Goal: Information Seeking & Learning: Compare options

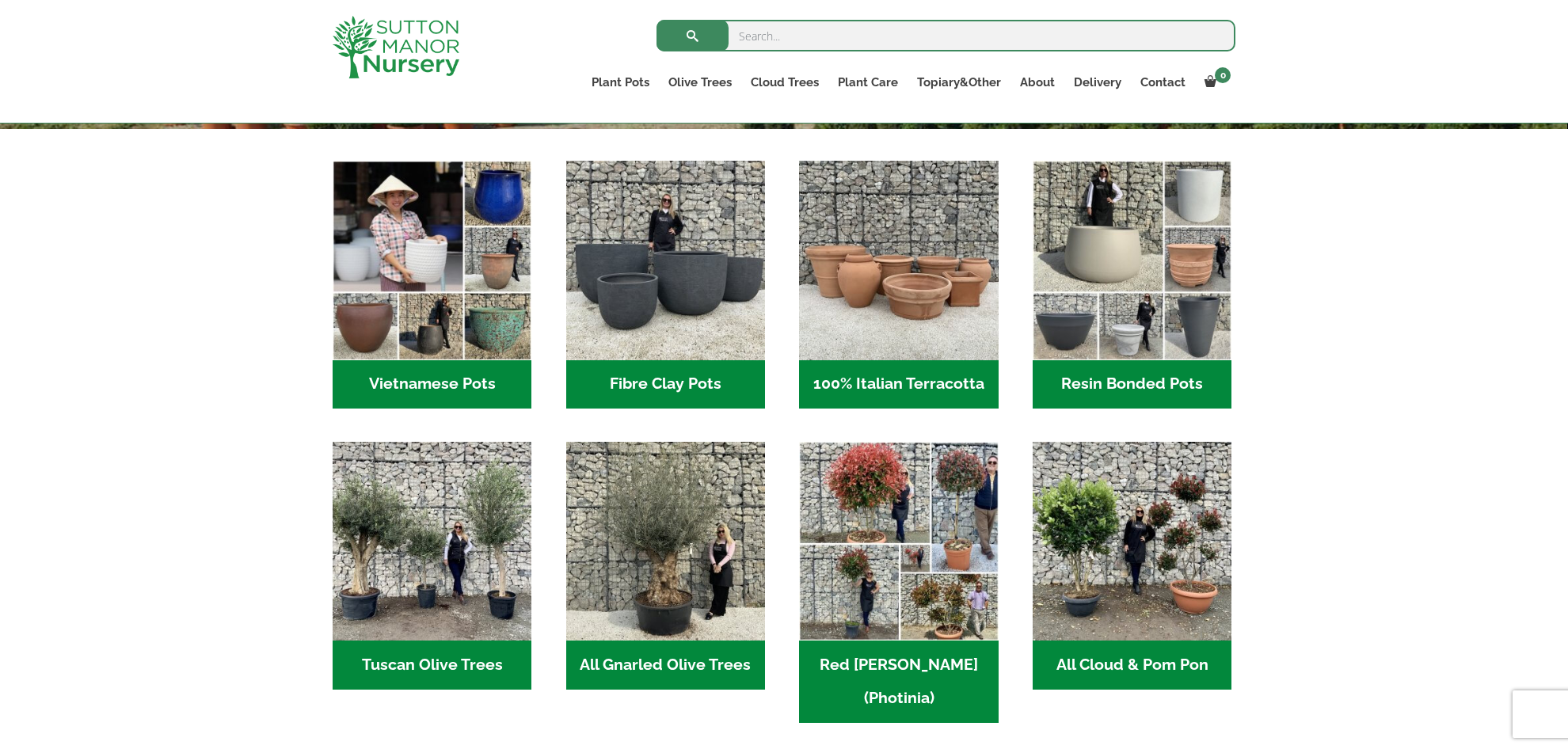
scroll to position [491, 0]
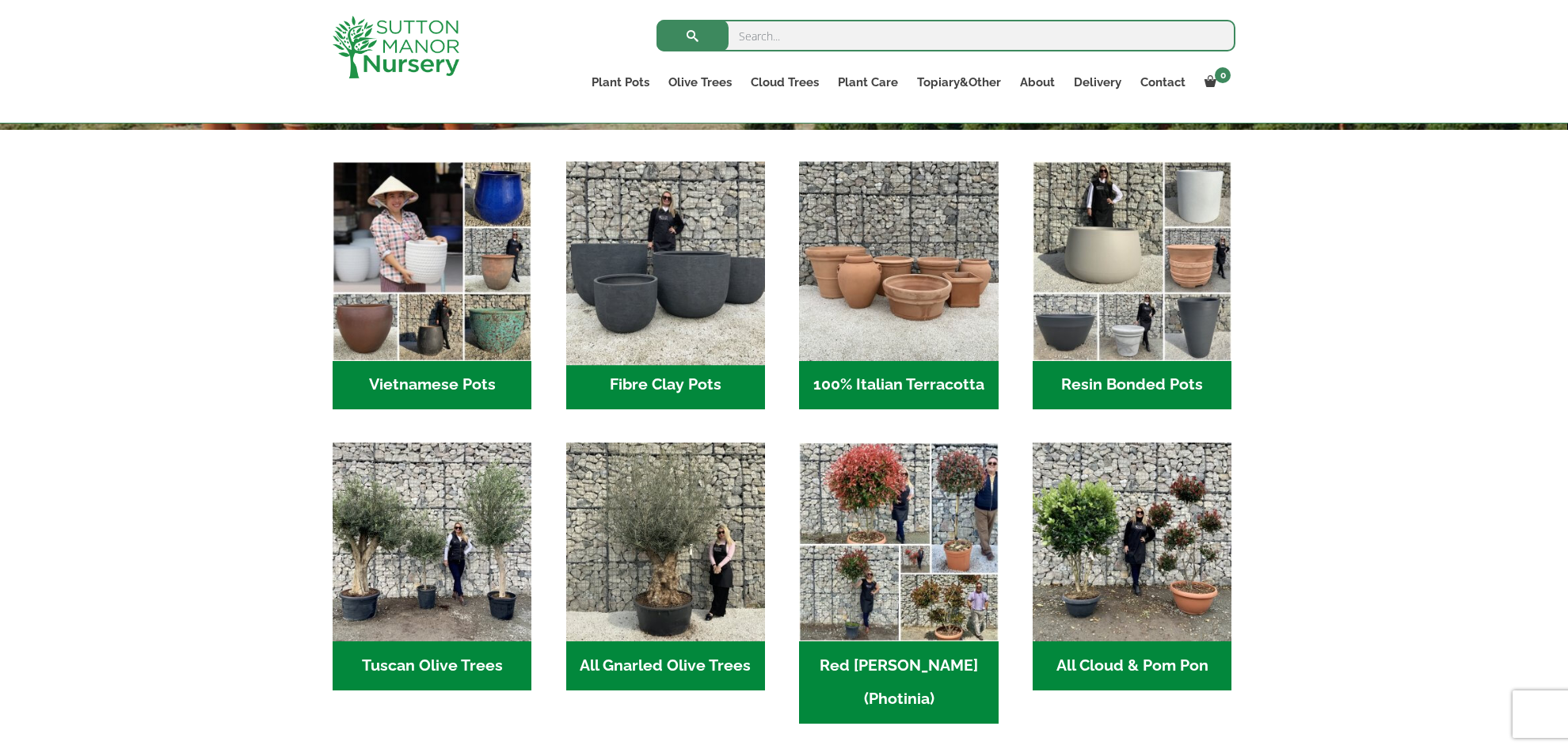
click at [646, 311] on img "Visit product category Fibre Clay Pots" at bounding box center [665, 261] width 209 height 209
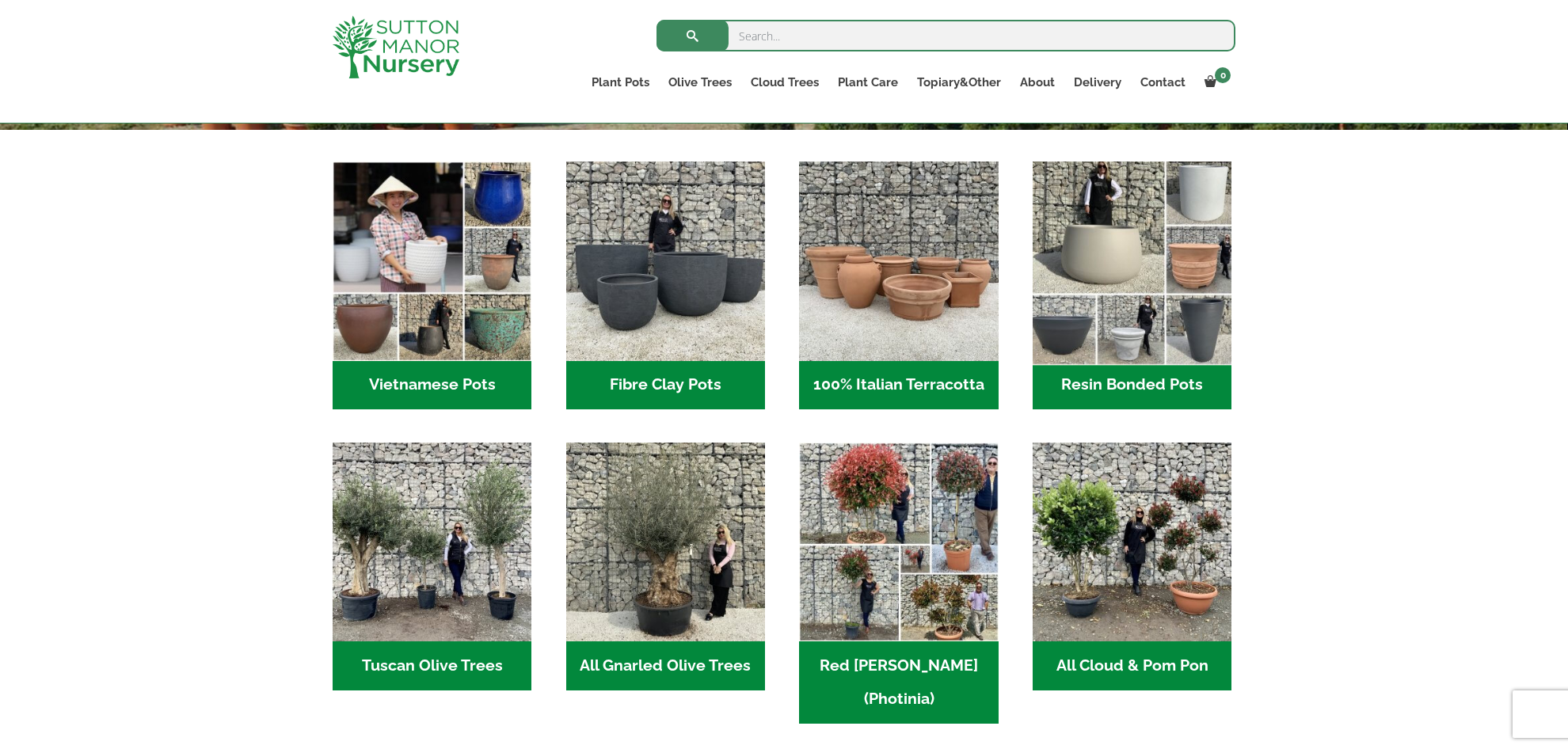
click at [1149, 334] on img "Visit product category Resin Bonded Pots" at bounding box center [1132, 261] width 209 height 209
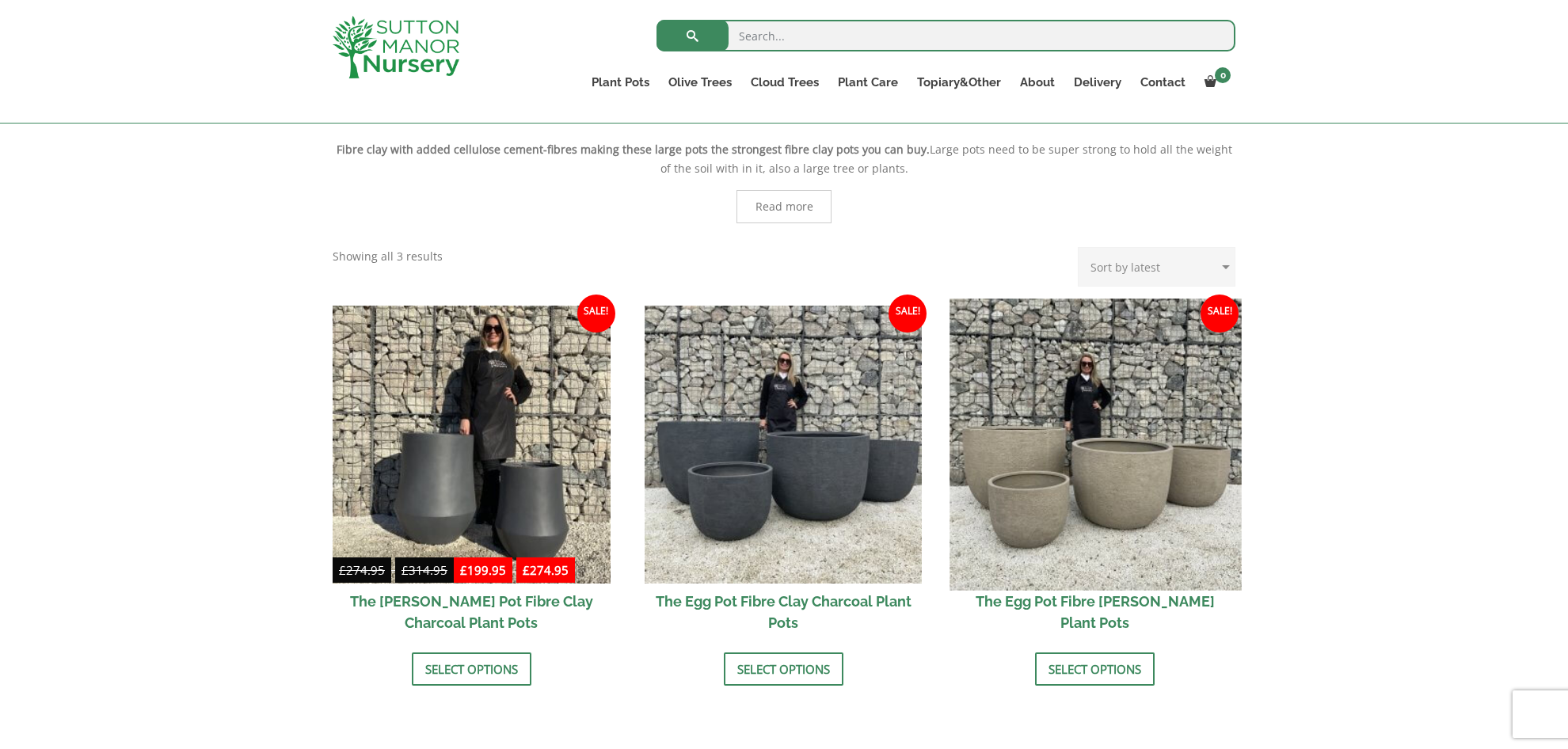
scroll to position [334, 0]
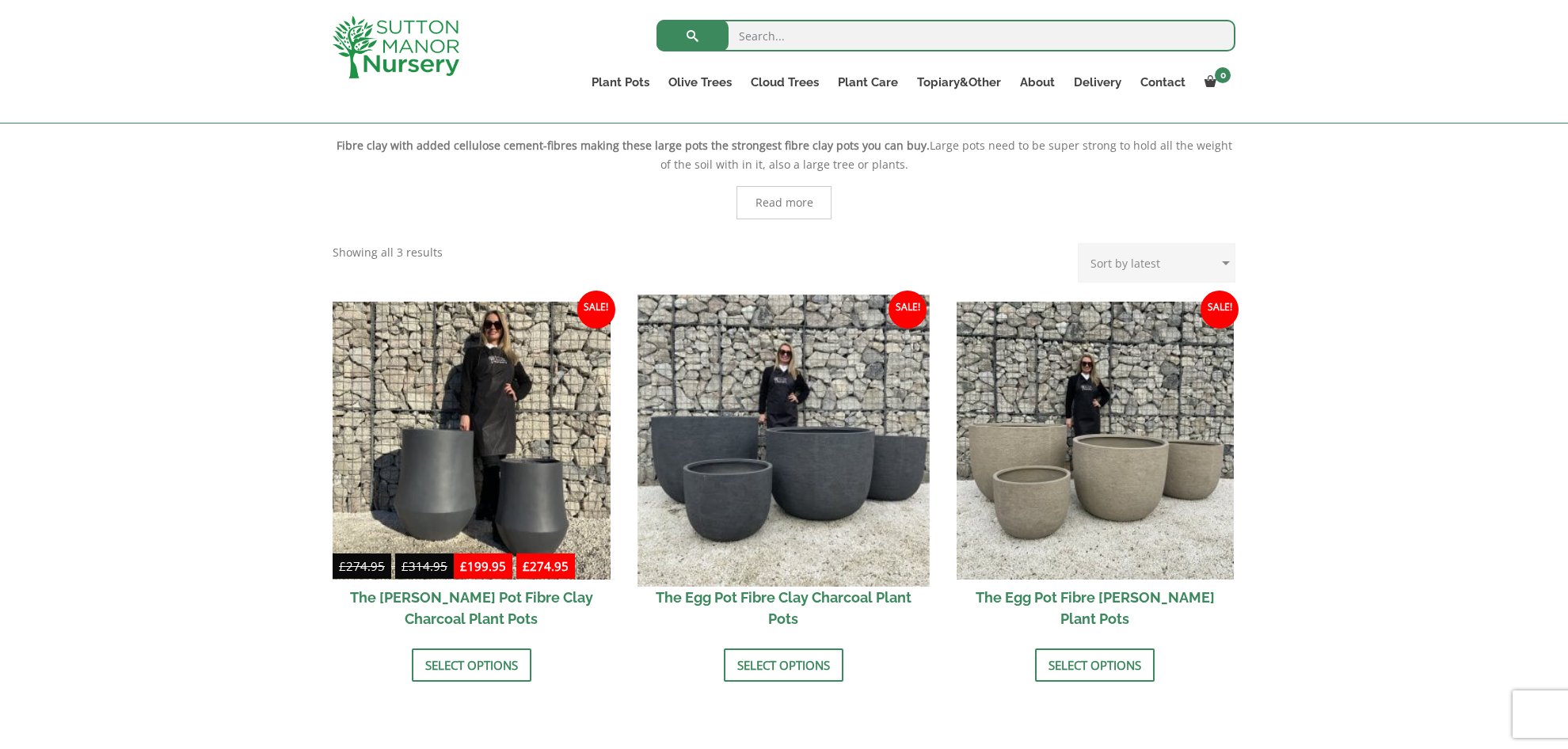
click at [837, 501] on img at bounding box center [783, 440] width 291 height 292
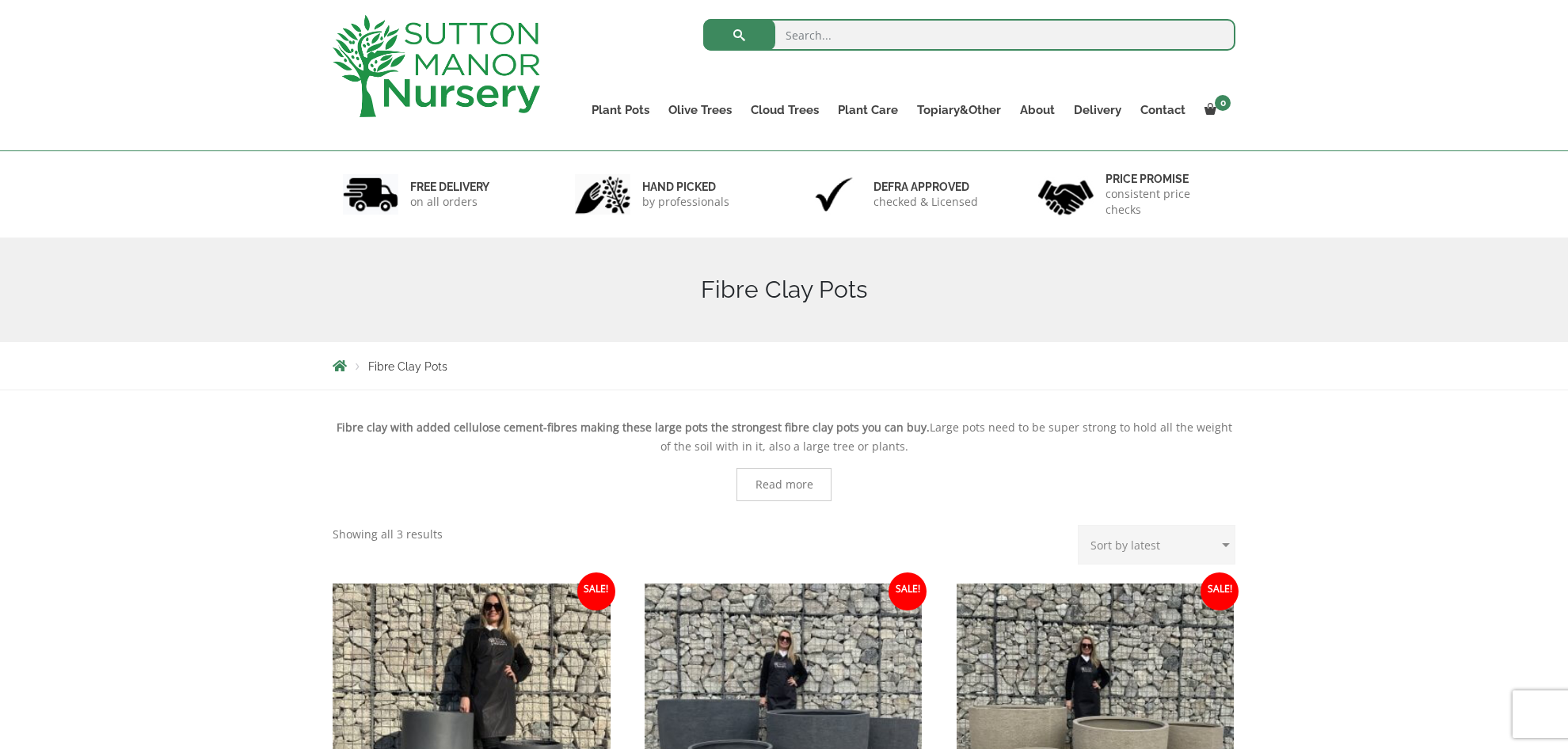
scroll to position [0, 0]
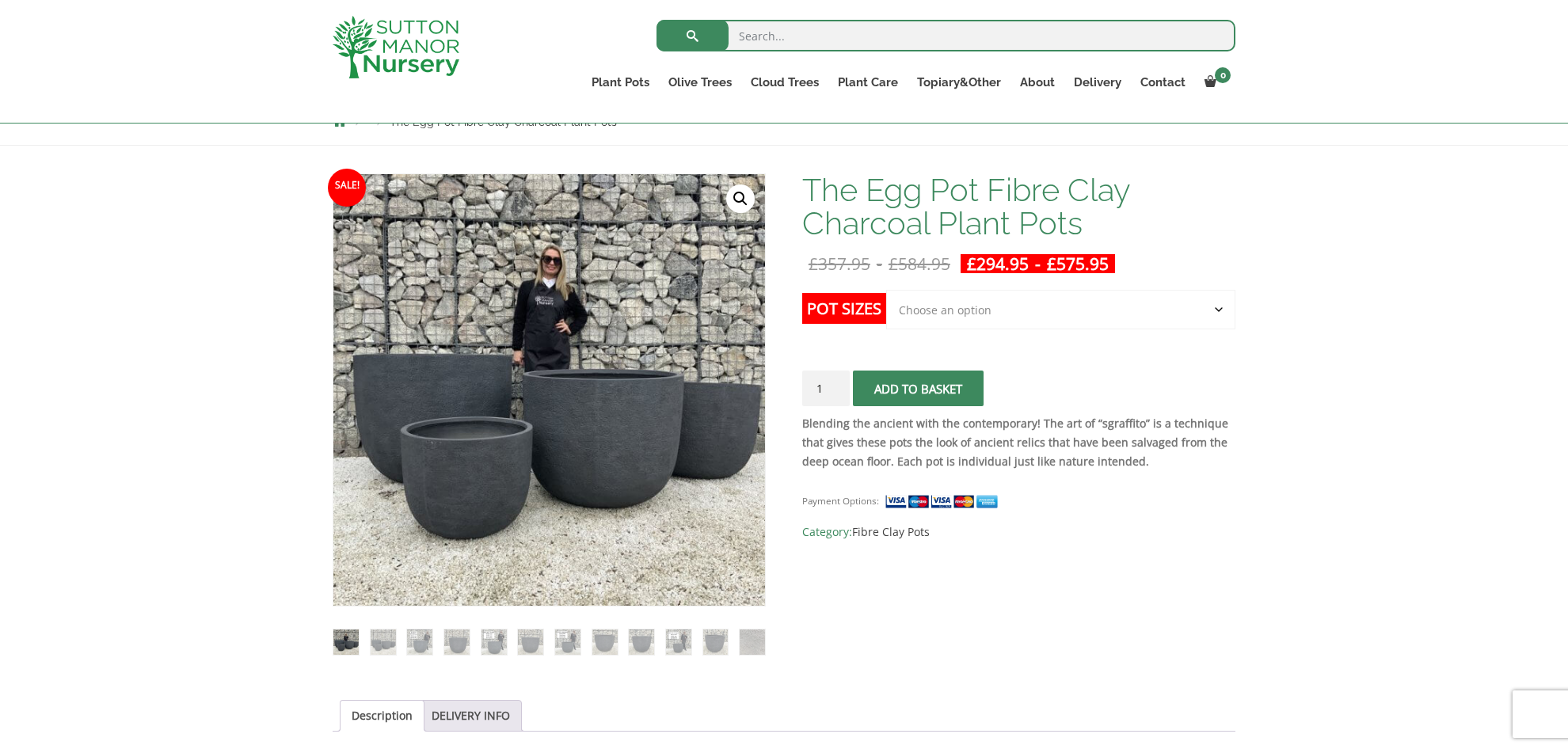
scroll to position [205, 0]
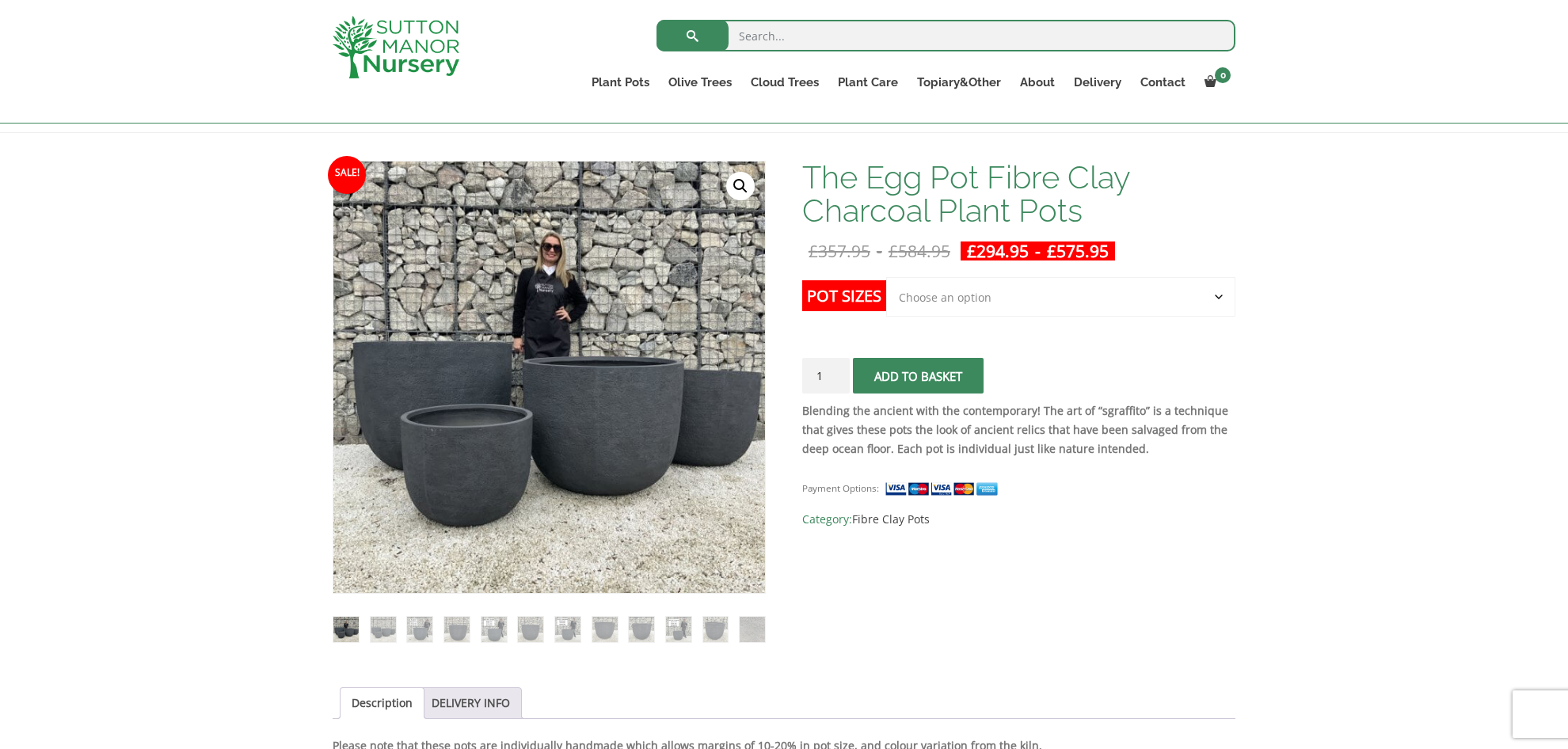
click at [1217, 296] on select "Choose an option Click here to buy the 5th To Largest Pot In The Picture Click …" at bounding box center [1060, 297] width 349 height 40
select select "Click here to buy the 3rd To Largest Pot In The Picture"
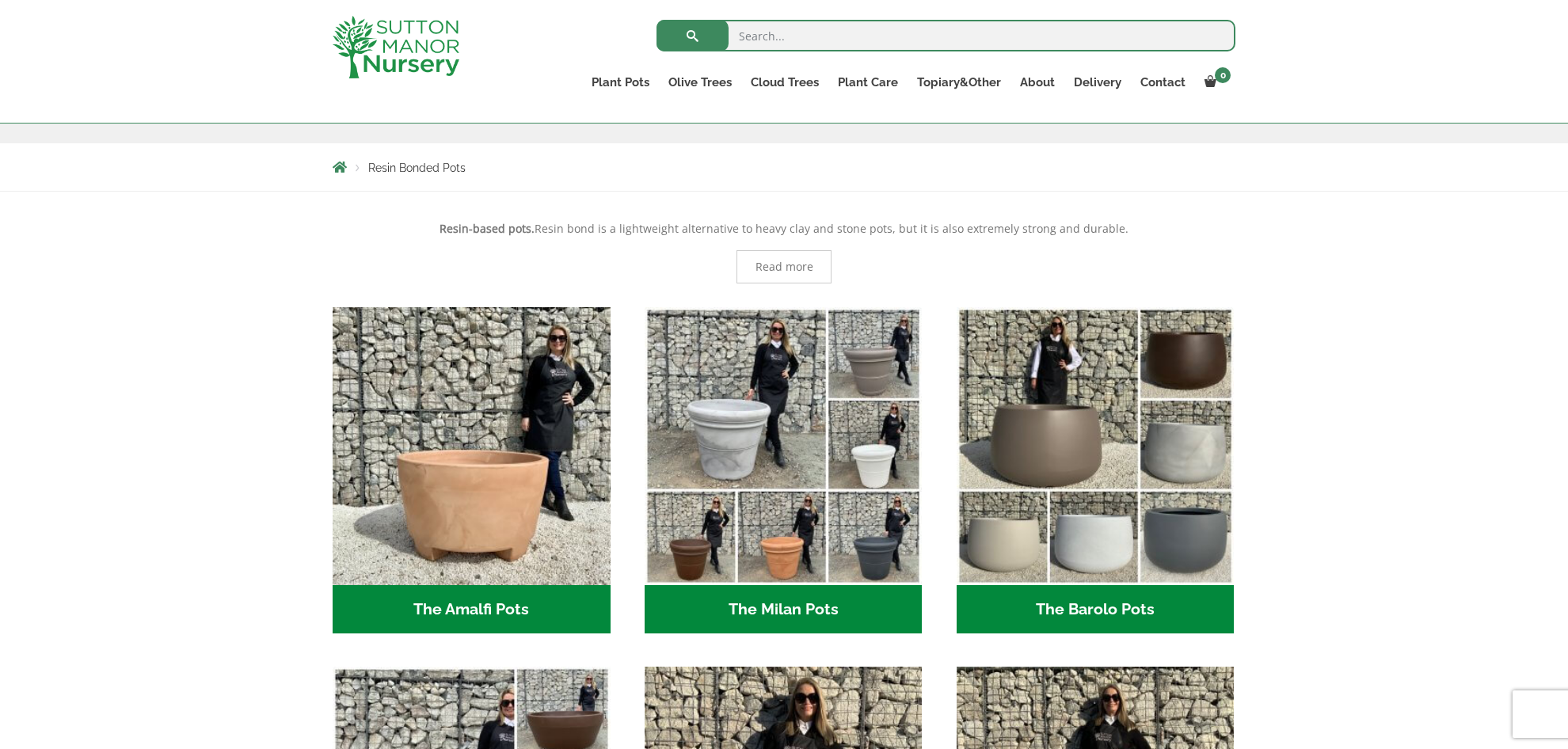
scroll to position [263, 0]
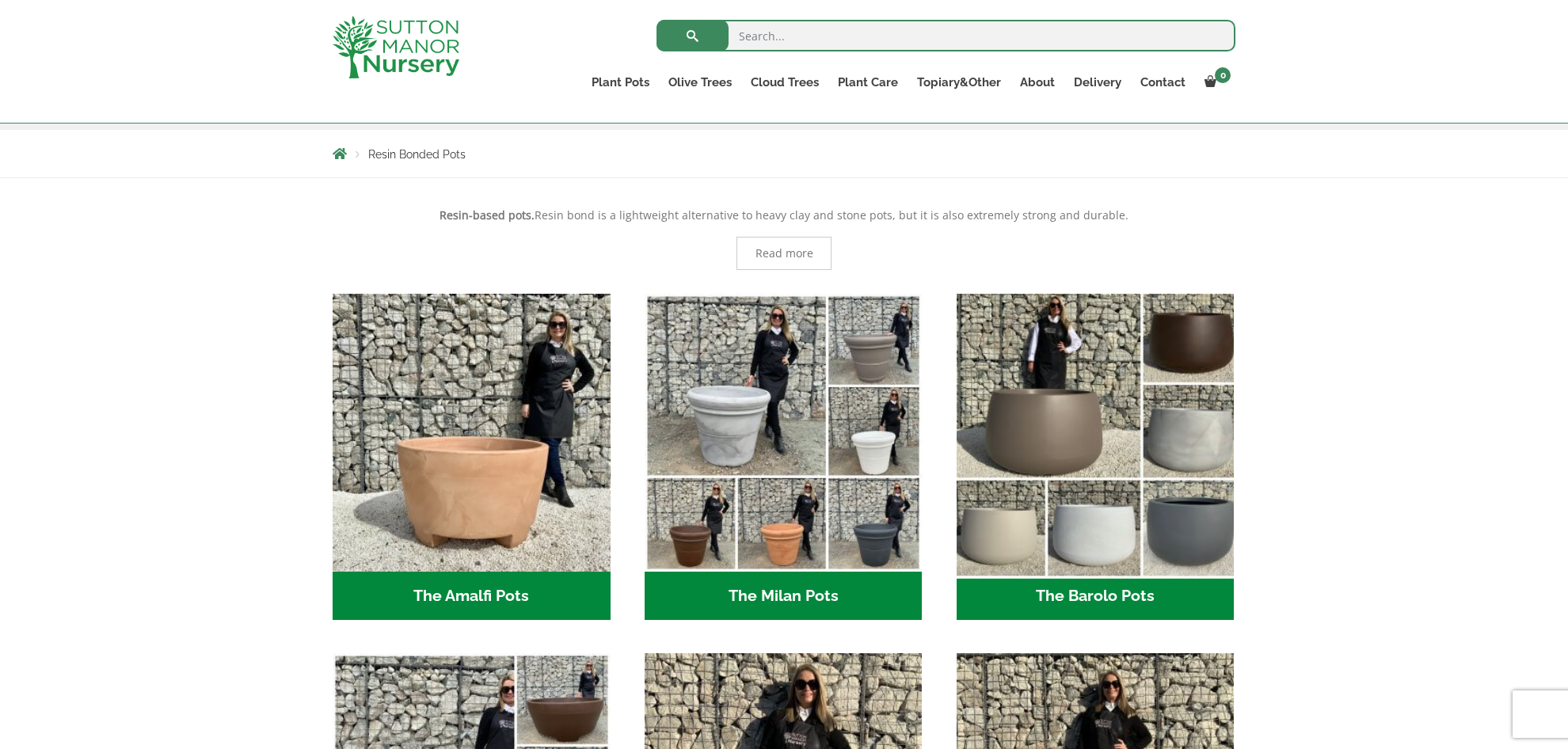
click at [1116, 493] on img "Visit product category The Barolo Pots" at bounding box center [1095, 432] width 291 height 292
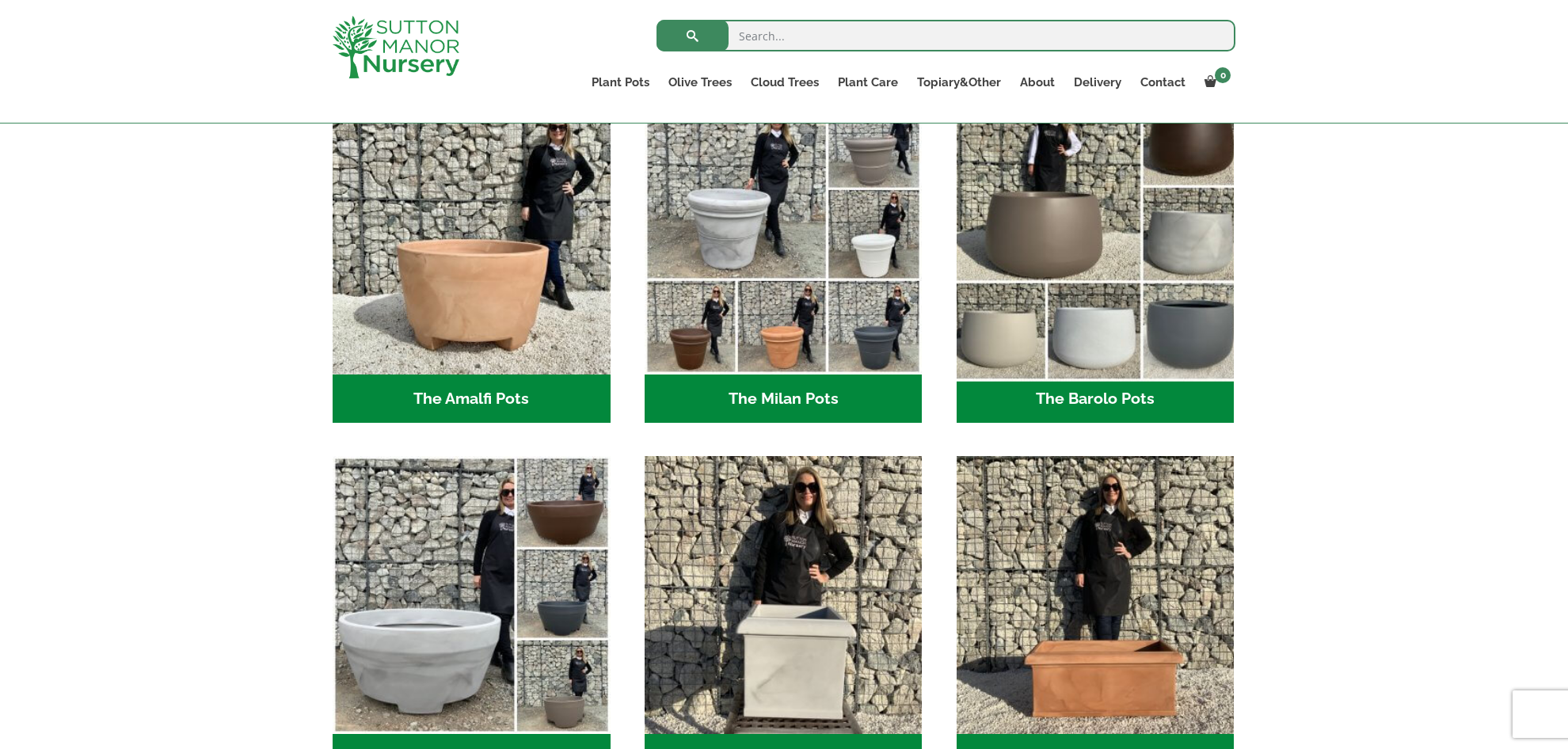
scroll to position [458, 0]
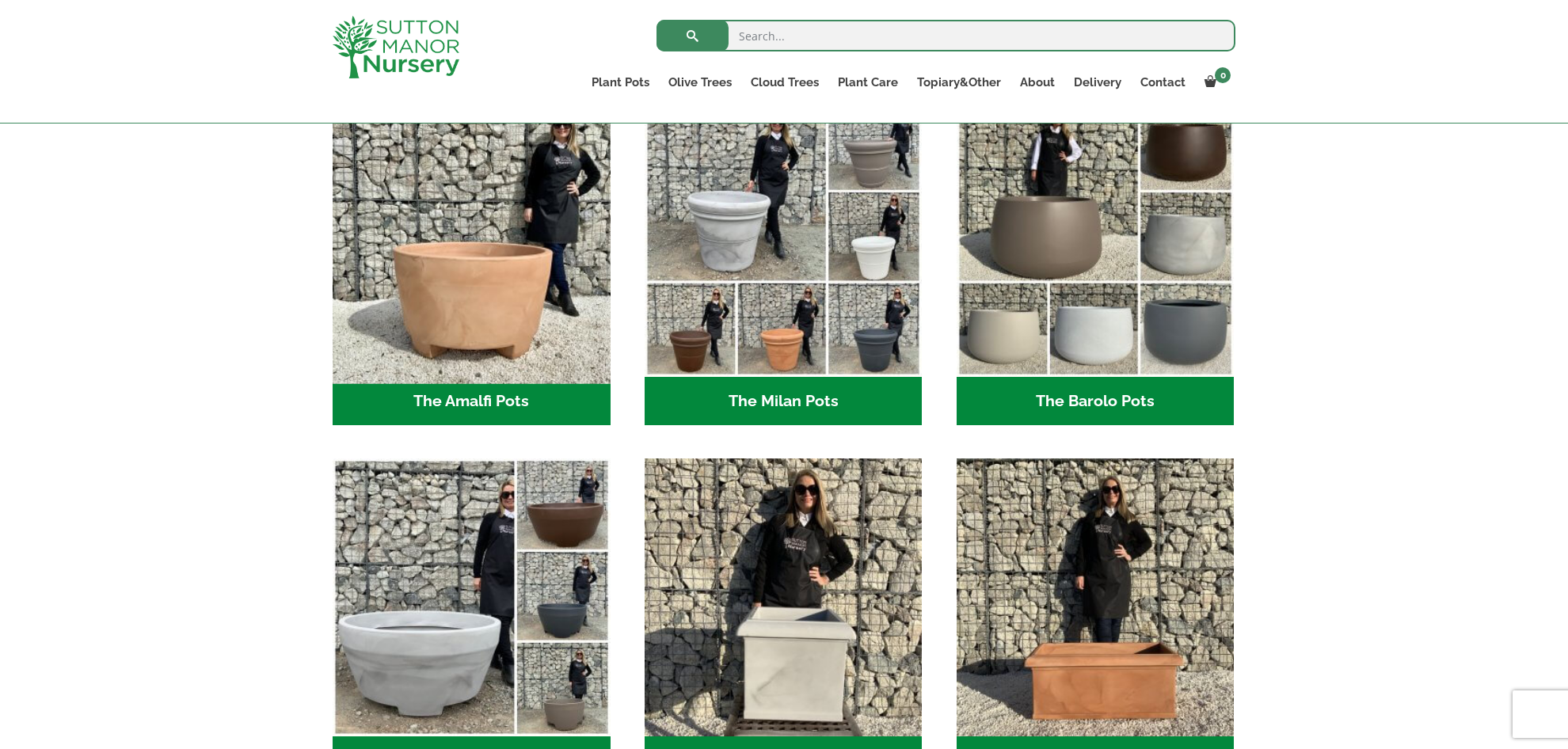
click at [461, 306] on img "Visit product category The Amalfi Pots" at bounding box center [471, 237] width 291 height 292
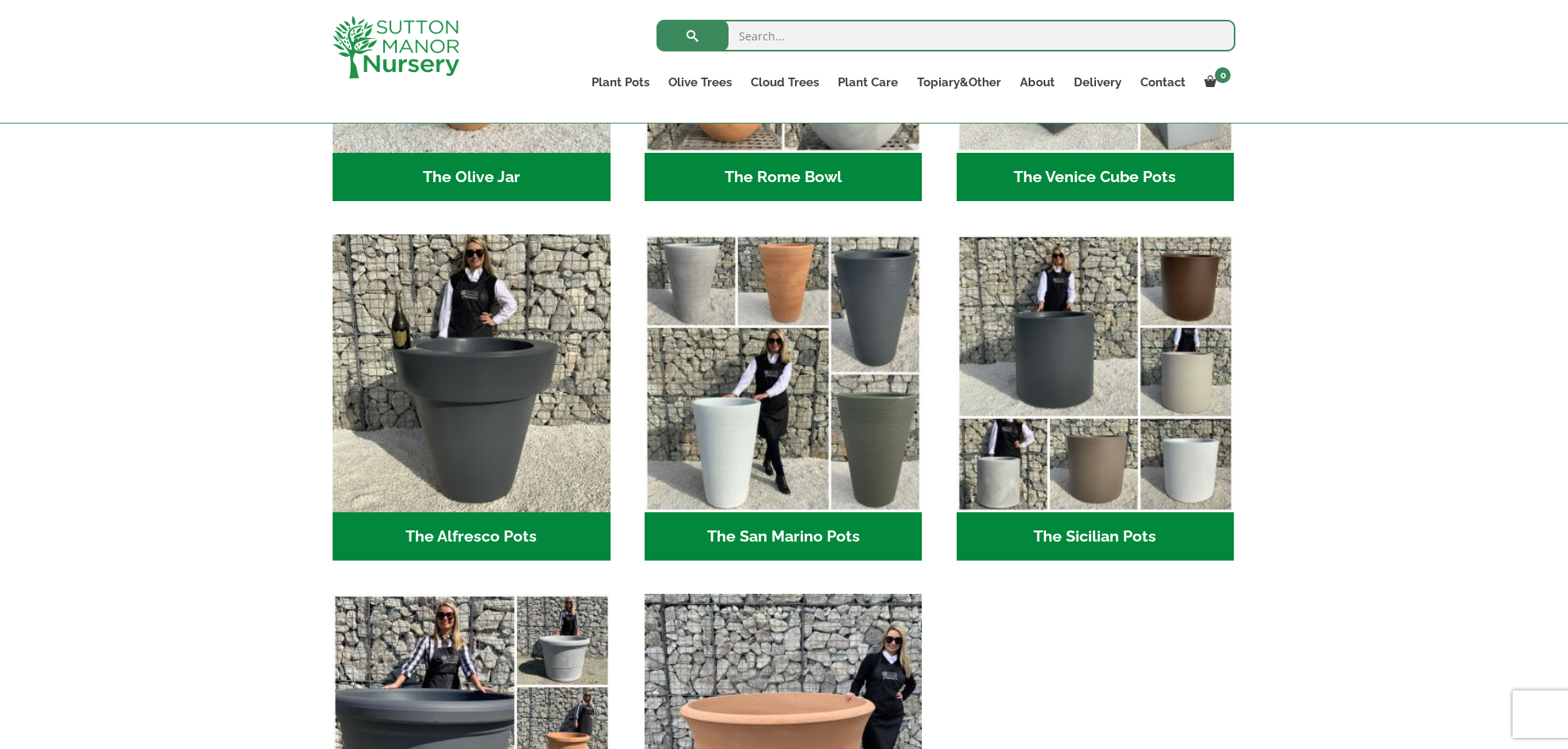
scroll to position [1753, 0]
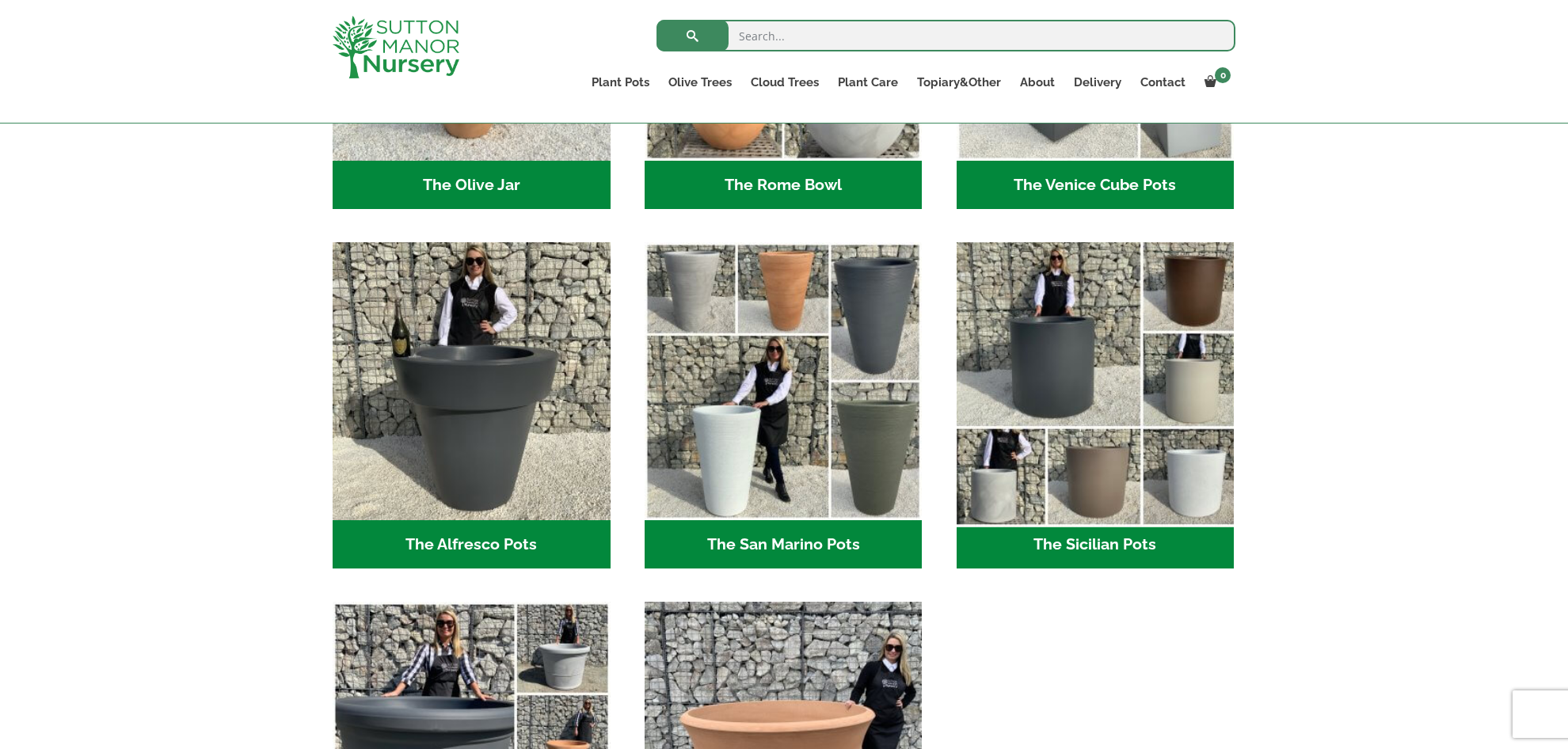
click at [1057, 344] on img "Visit product category The Sicilian Pots" at bounding box center [1095, 382] width 291 height 292
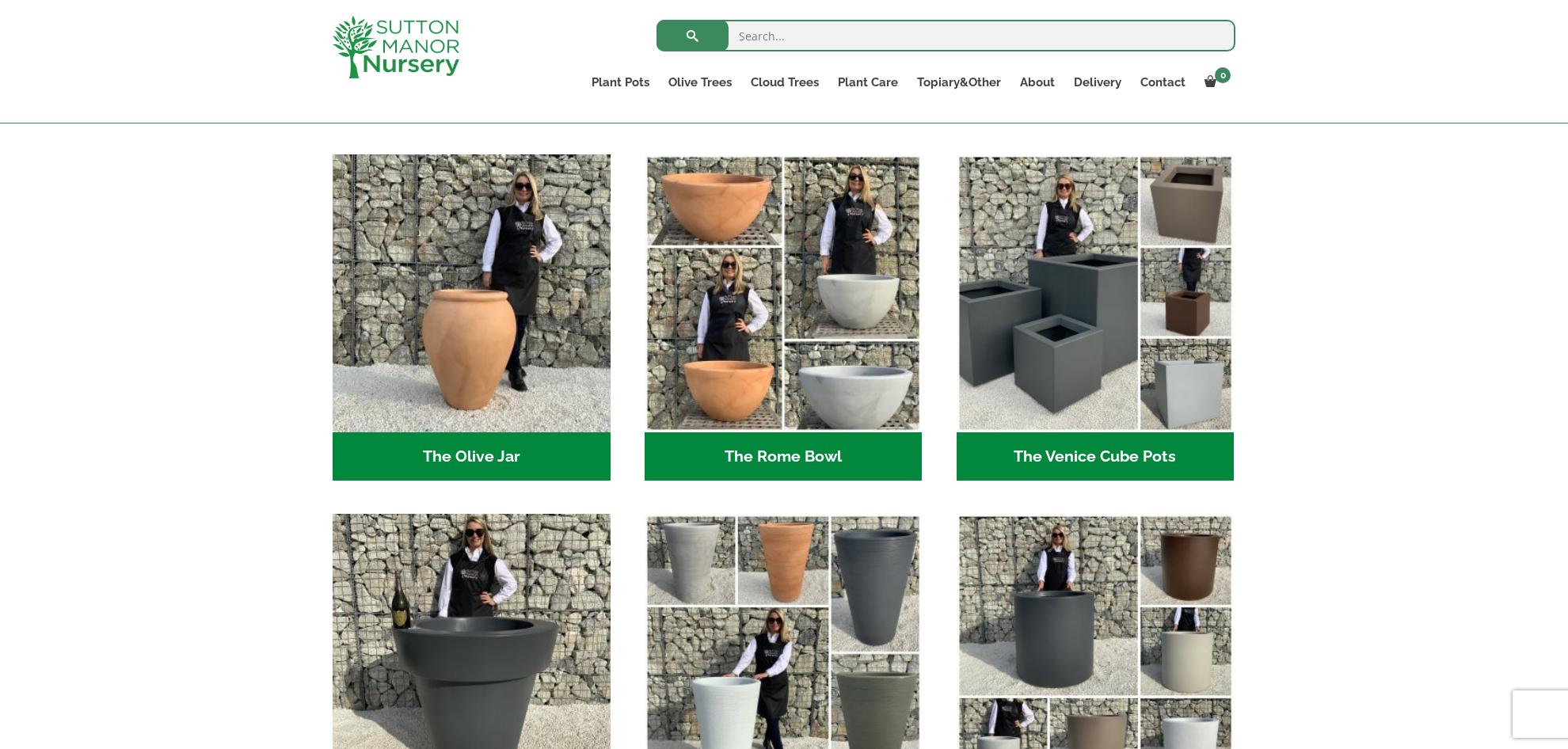
scroll to position [1480, 0]
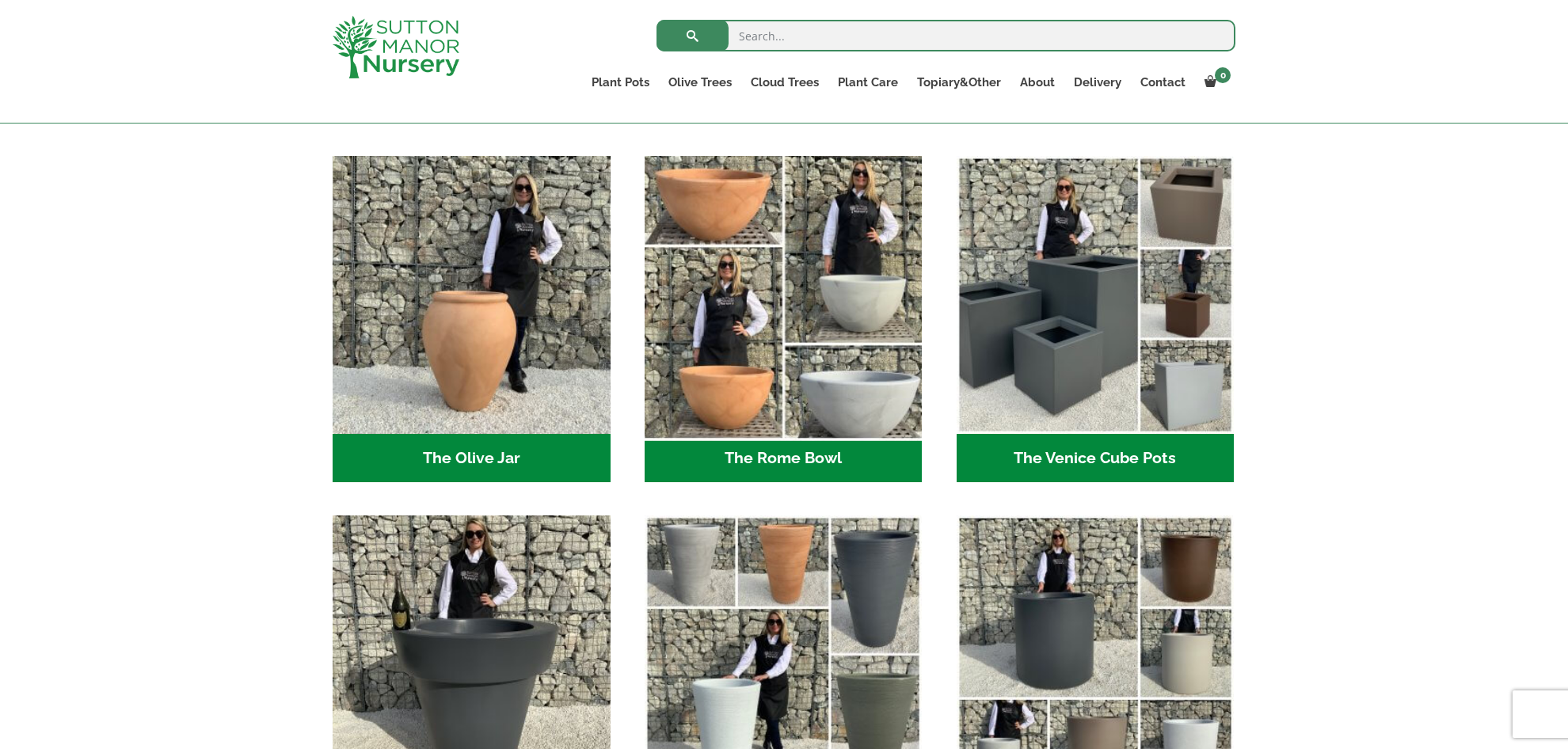
click at [854, 324] on img "Visit product category The Rome Bowl" at bounding box center [783, 295] width 291 height 292
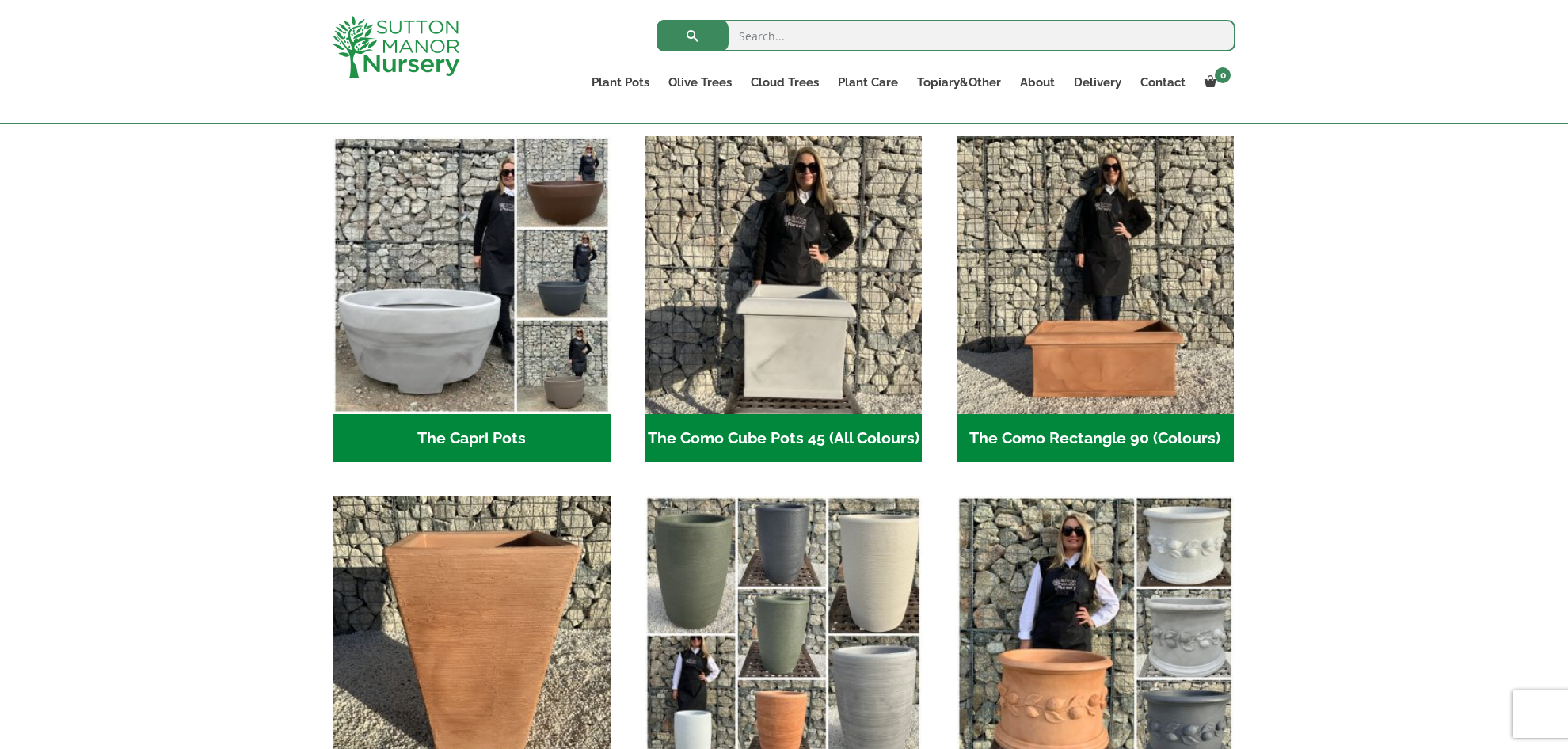
scroll to position [779, 0]
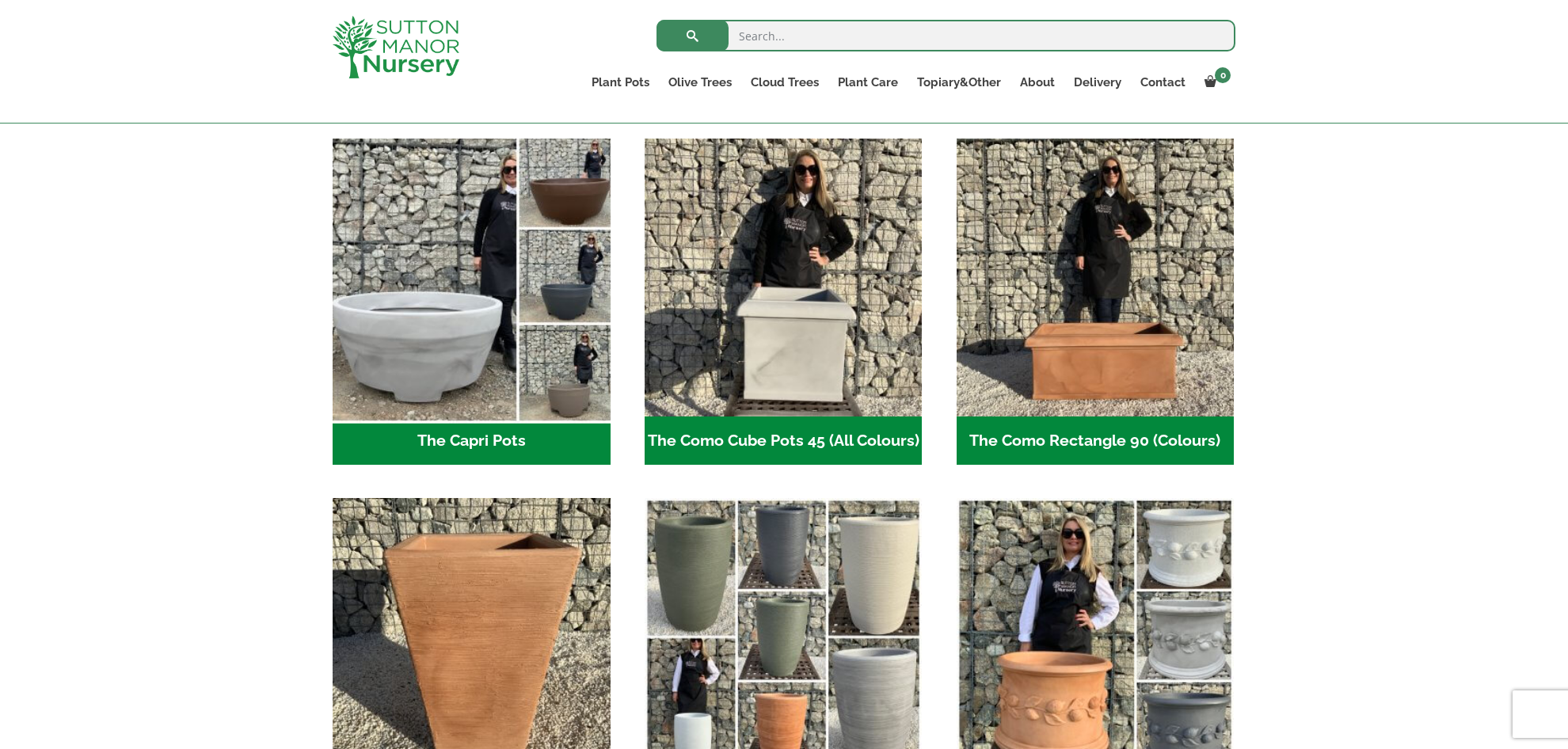
click at [469, 349] on img "Visit product category The Capri Pots" at bounding box center [471, 277] width 291 height 292
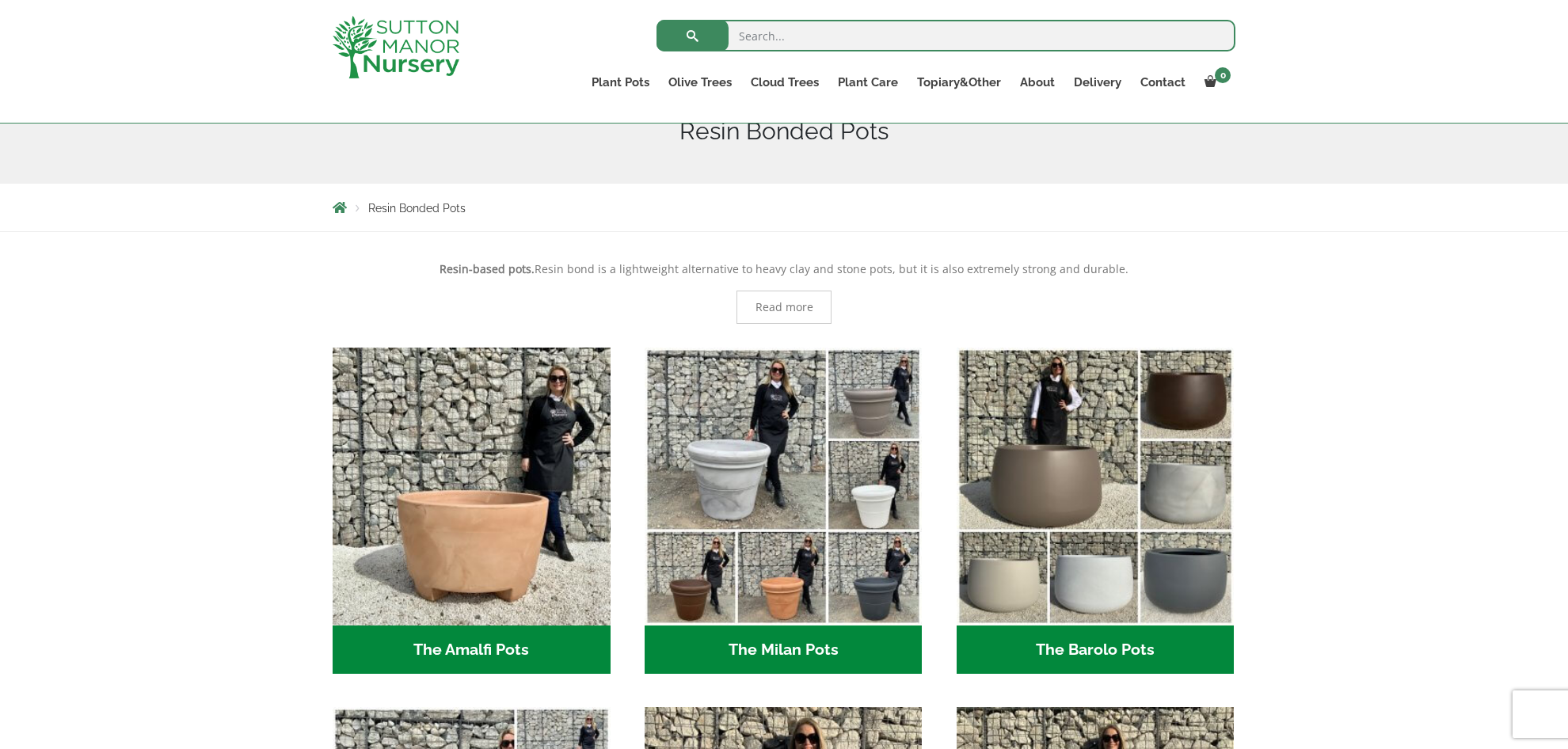
scroll to position [206, 0]
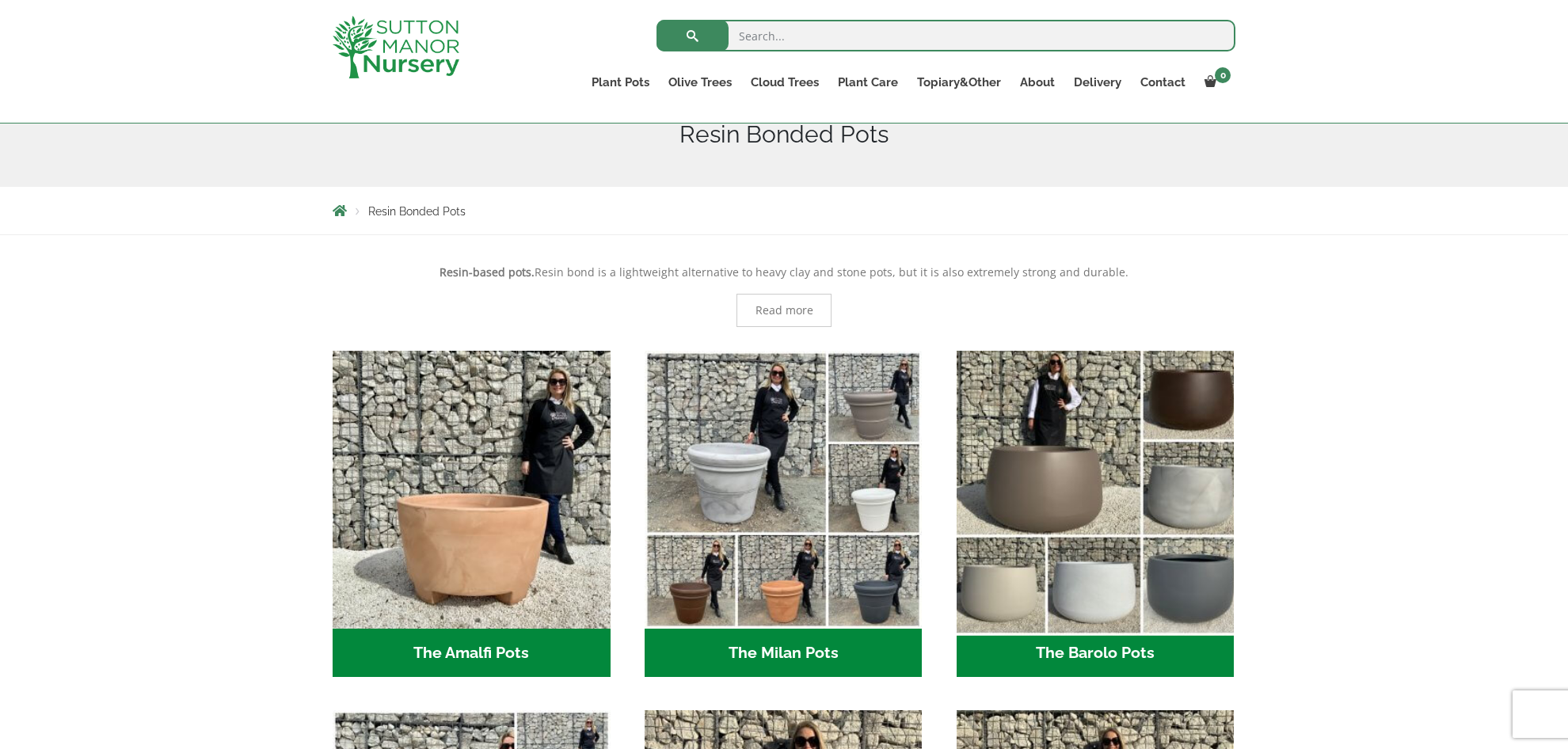
click at [1169, 590] on img "Visit product category The Barolo Pots" at bounding box center [1095, 489] width 291 height 292
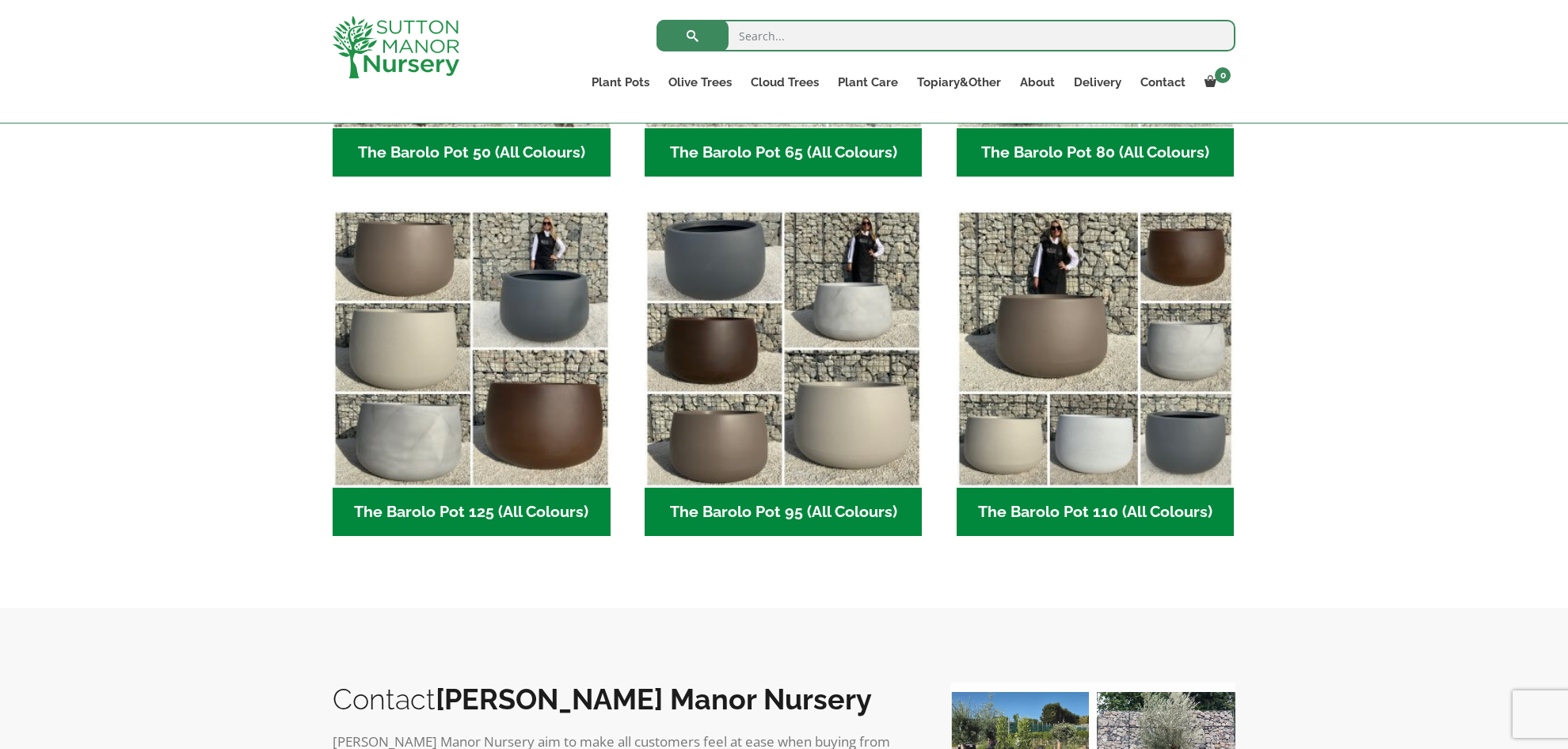
scroll to position [691, 0]
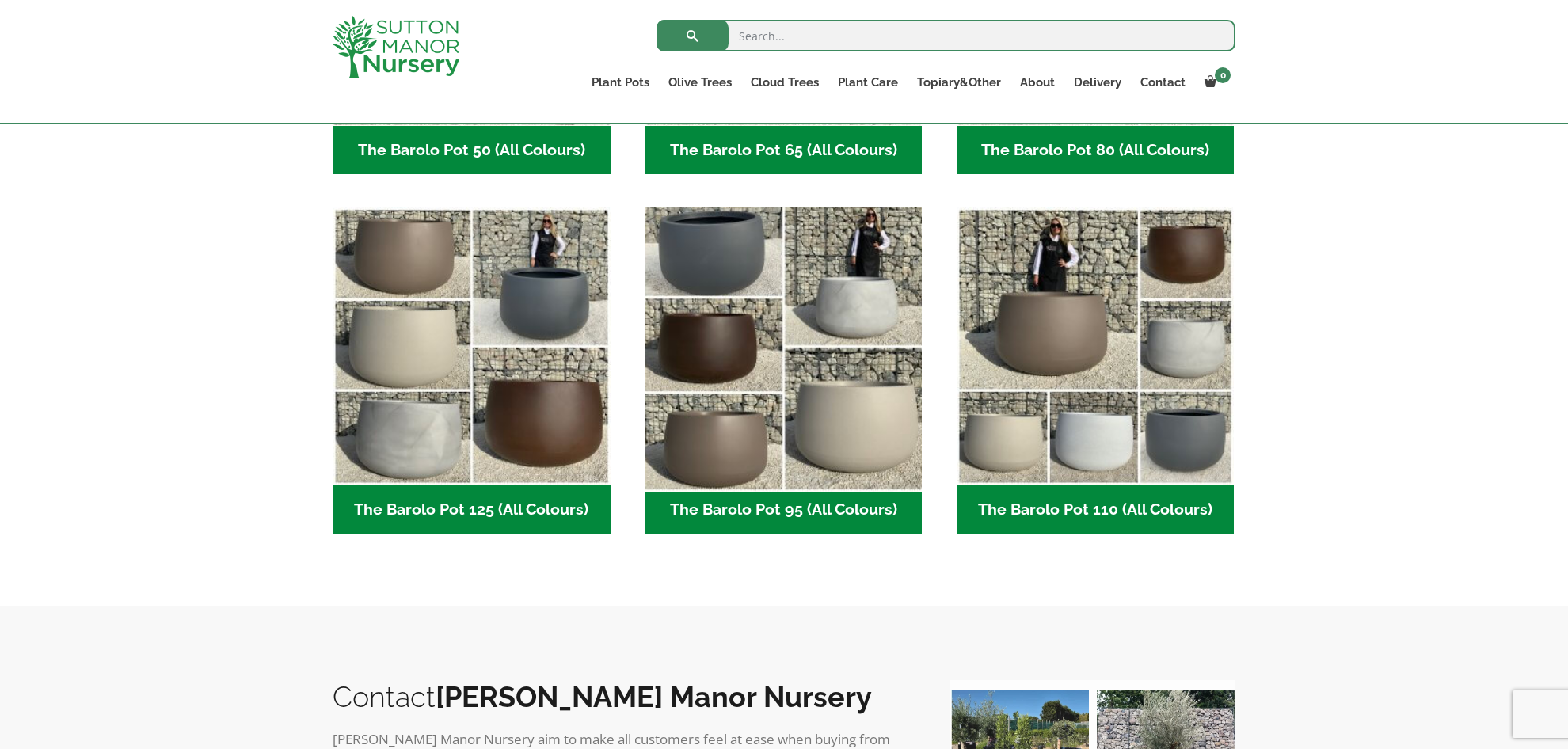
click at [744, 285] on img "Visit product category The Barolo Pot 95 (All Colours)" at bounding box center [783, 347] width 291 height 292
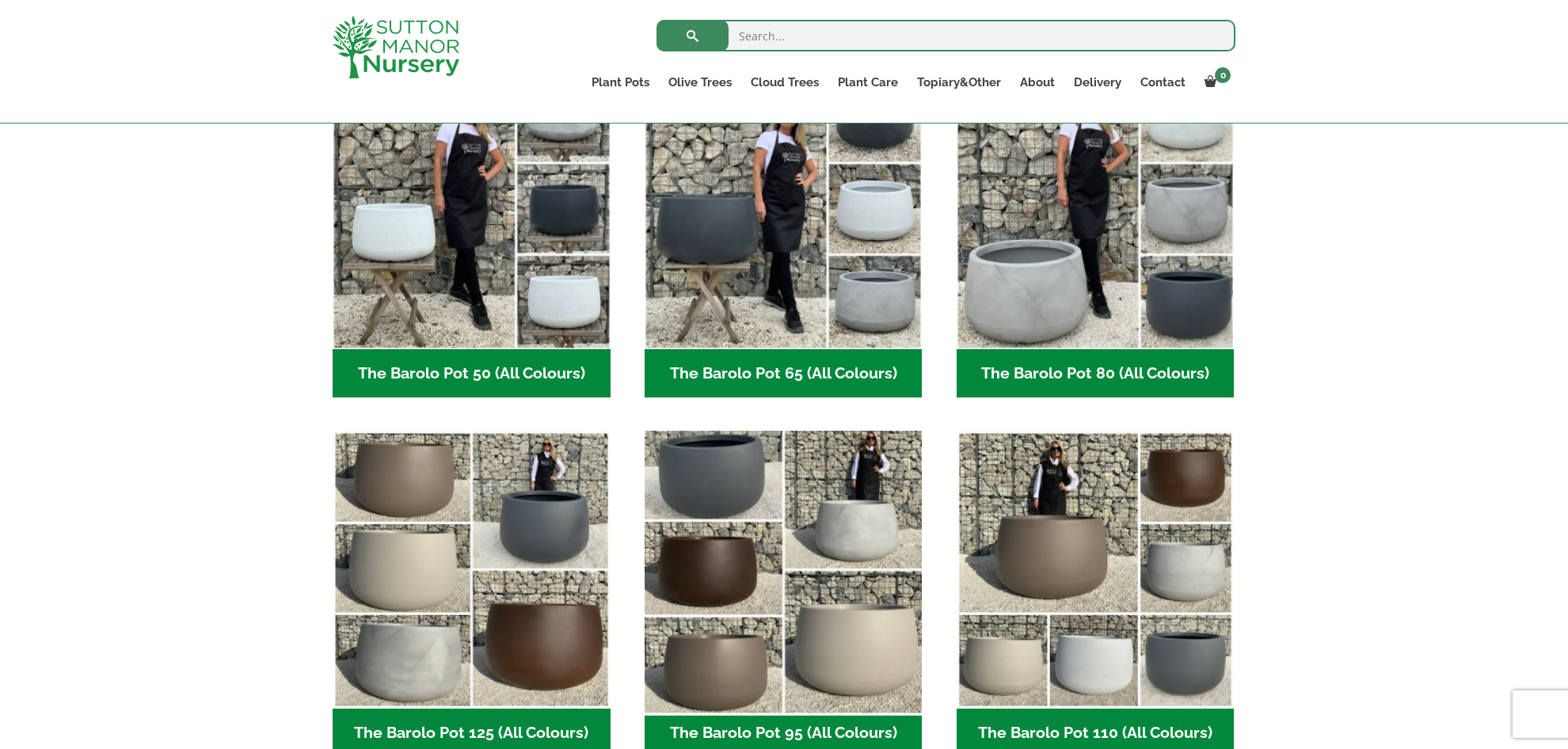
scroll to position [467, 0]
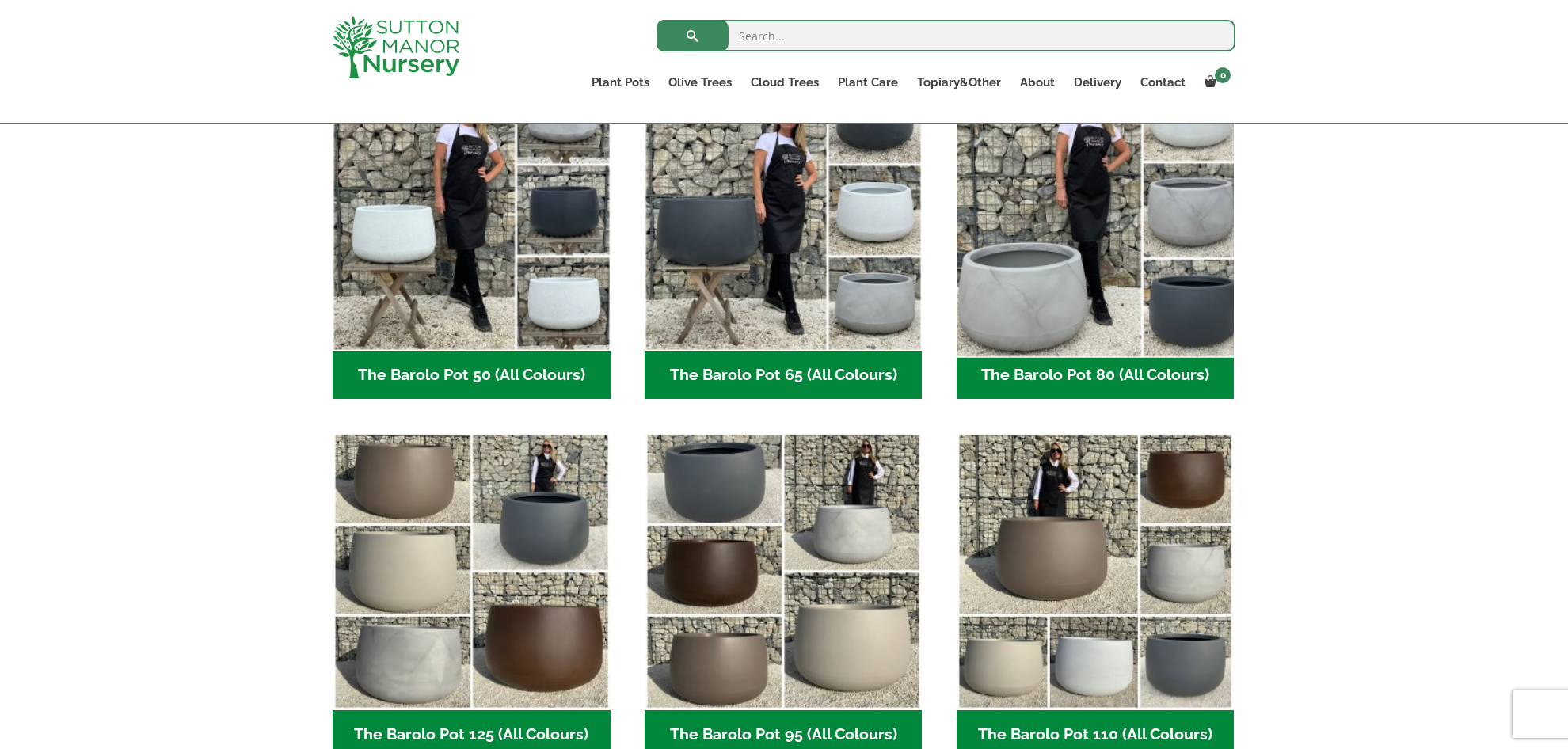
click at [1080, 254] on img "Visit product category The Barolo Pot 80 (All Colours)" at bounding box center [1095, 211] width 291 height 292
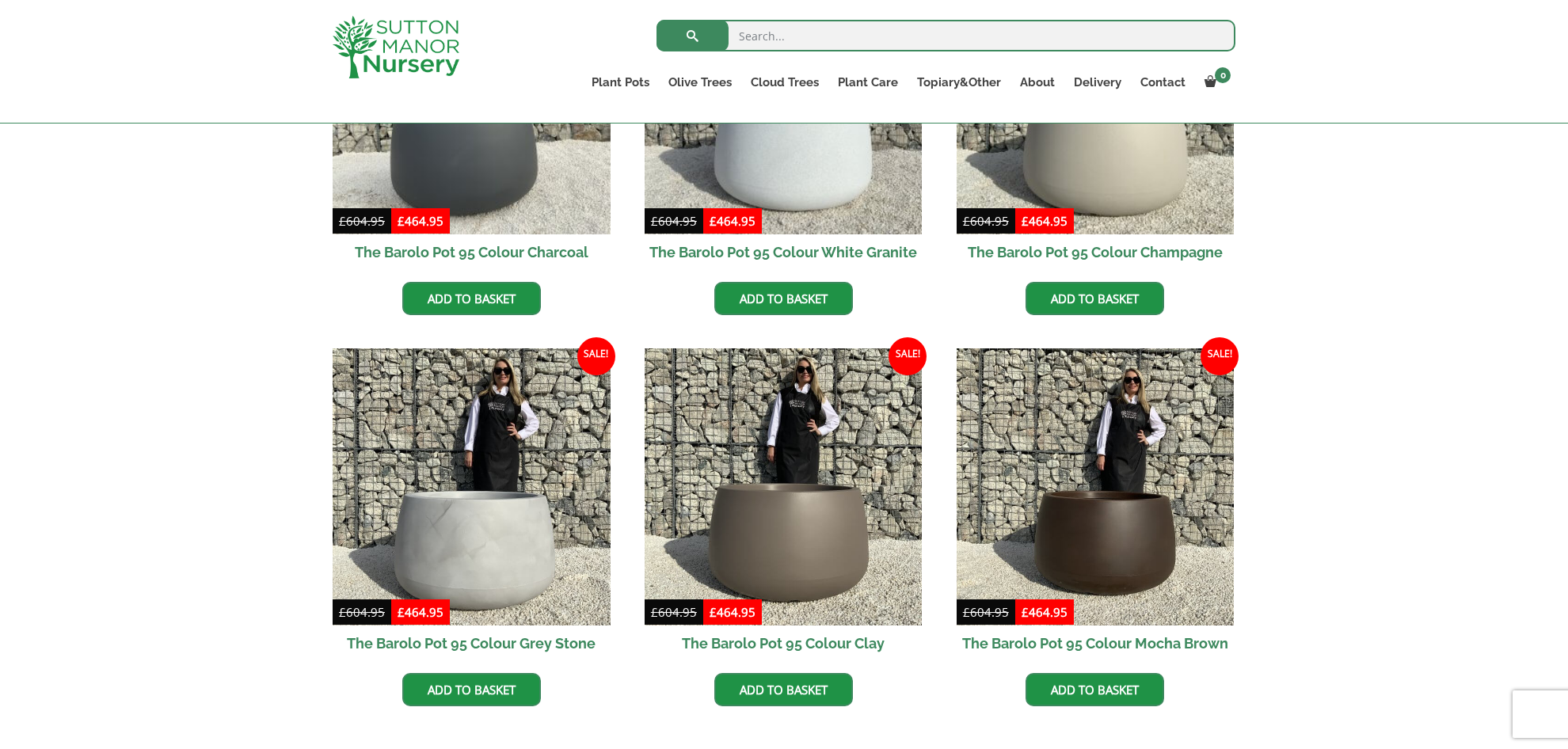
scroll to position [572, 0]
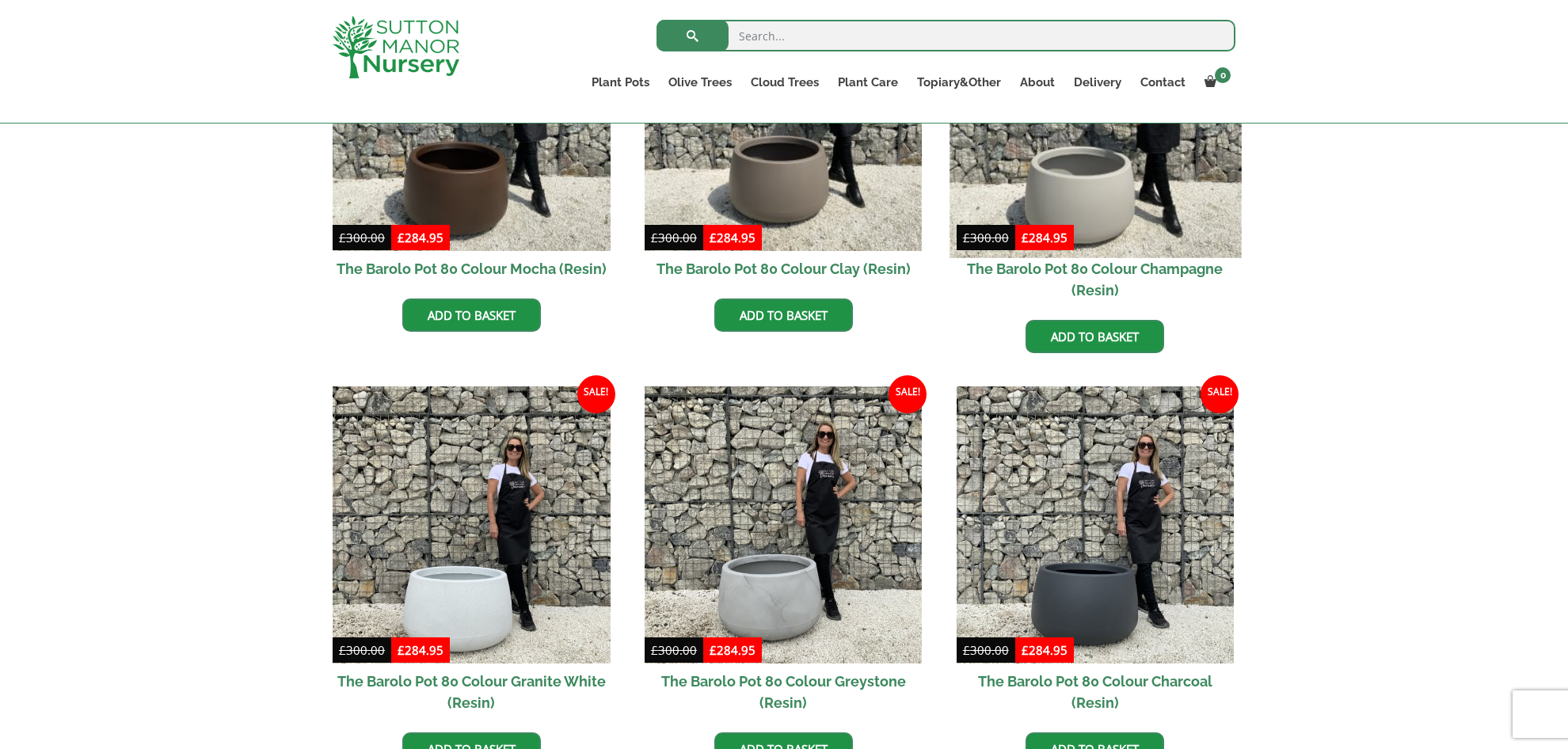
scroll to position [558, 0]
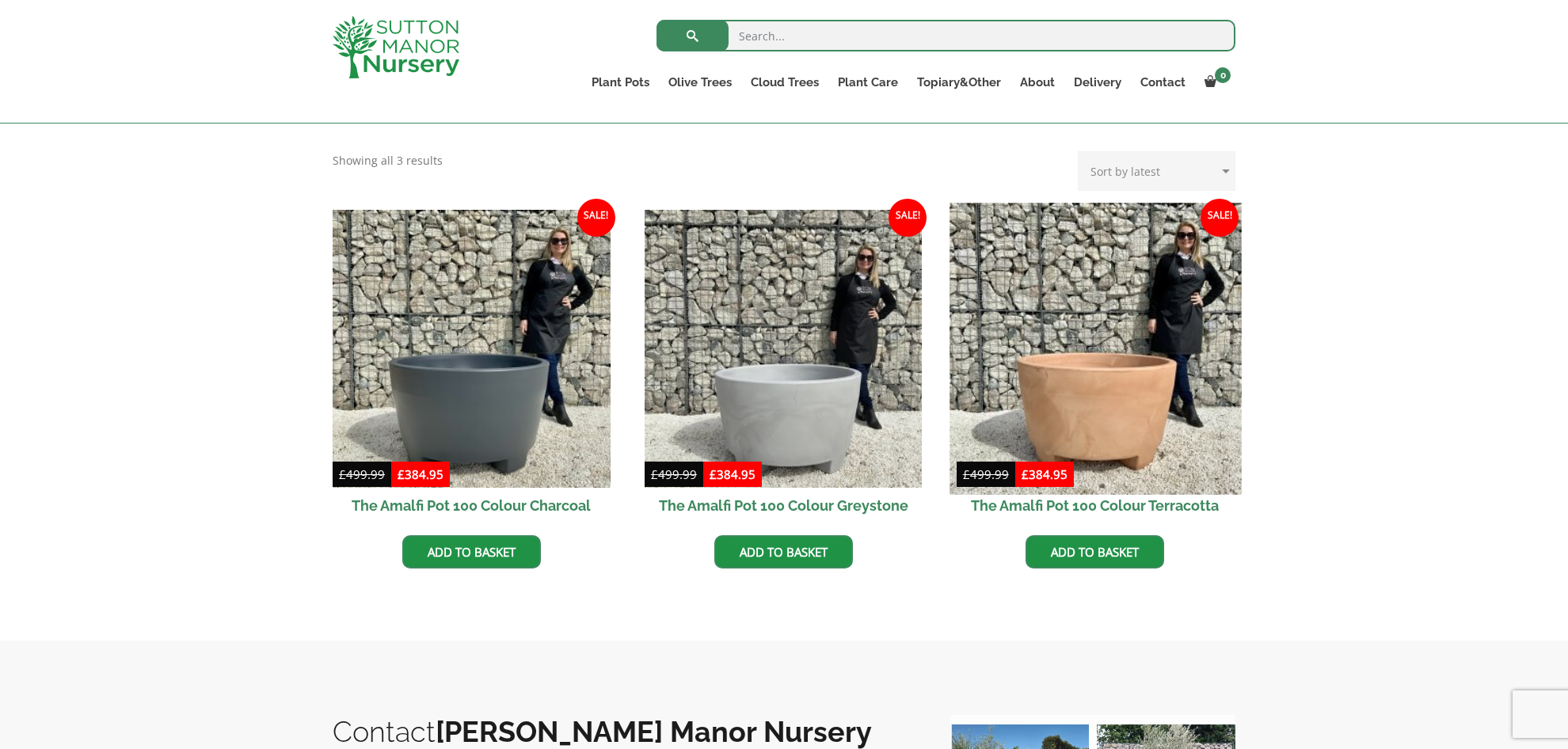
scroll to position [391, 0]
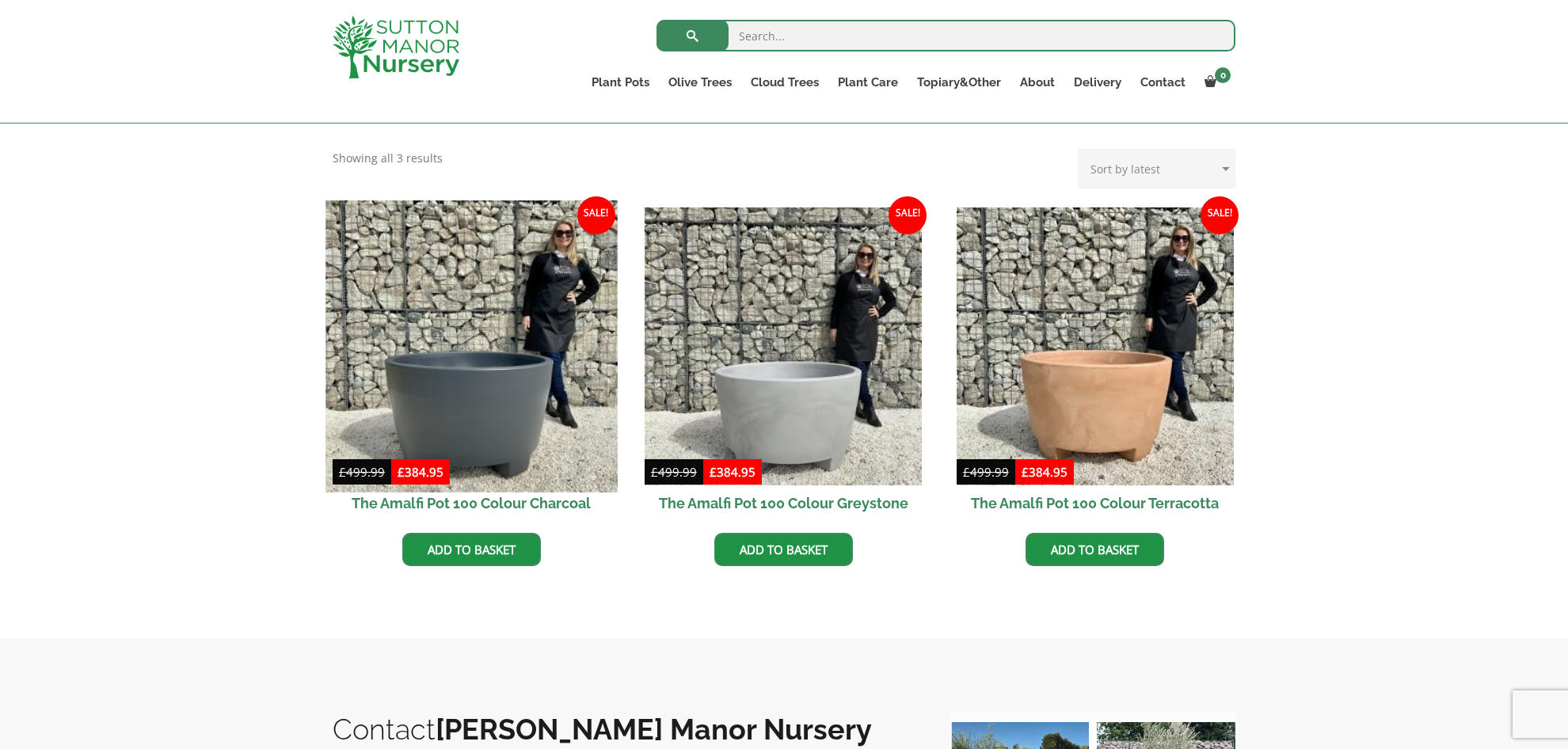
click at [464, 433] on img at bounding box center [471, 346] width 291 height 292
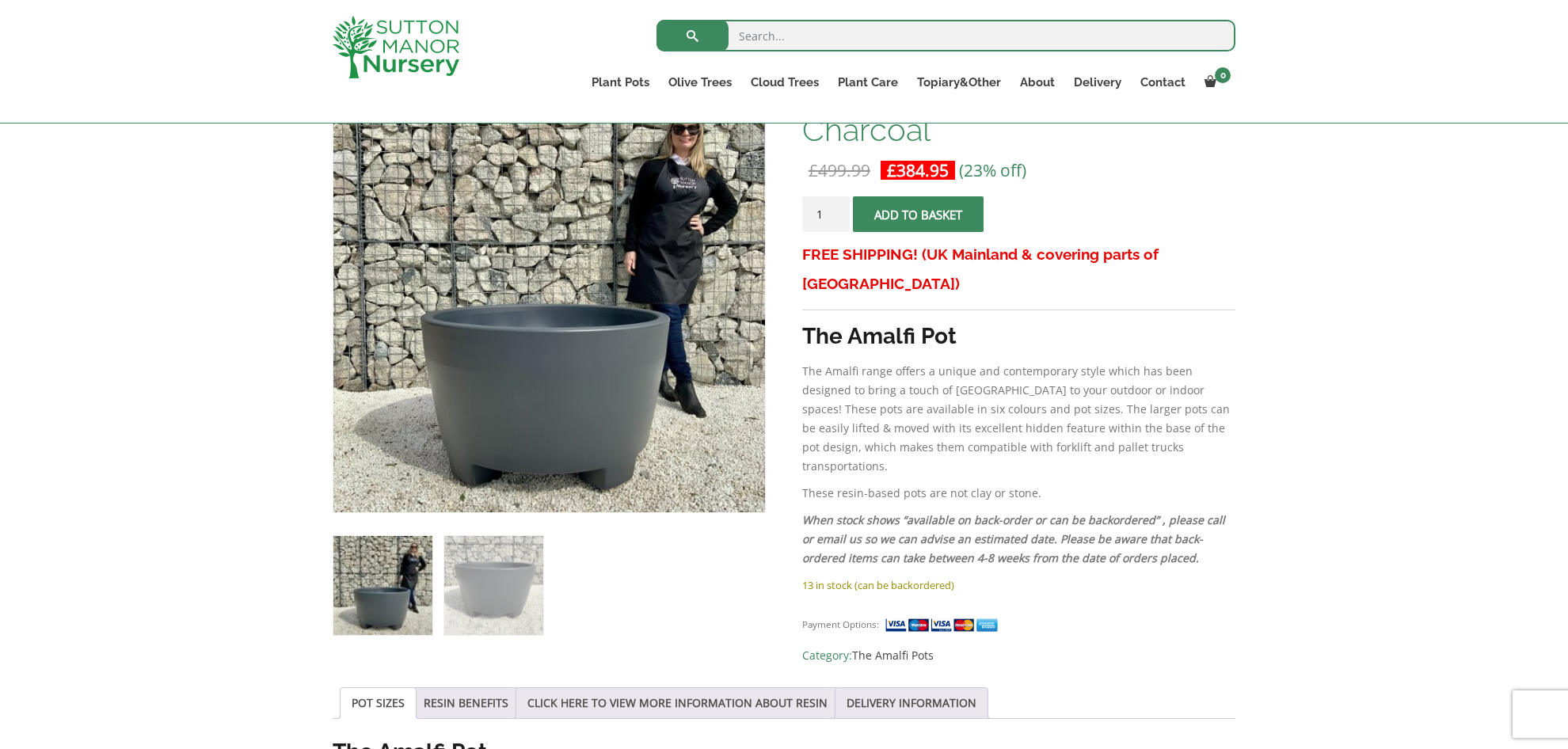
scroll to position [289, 0]
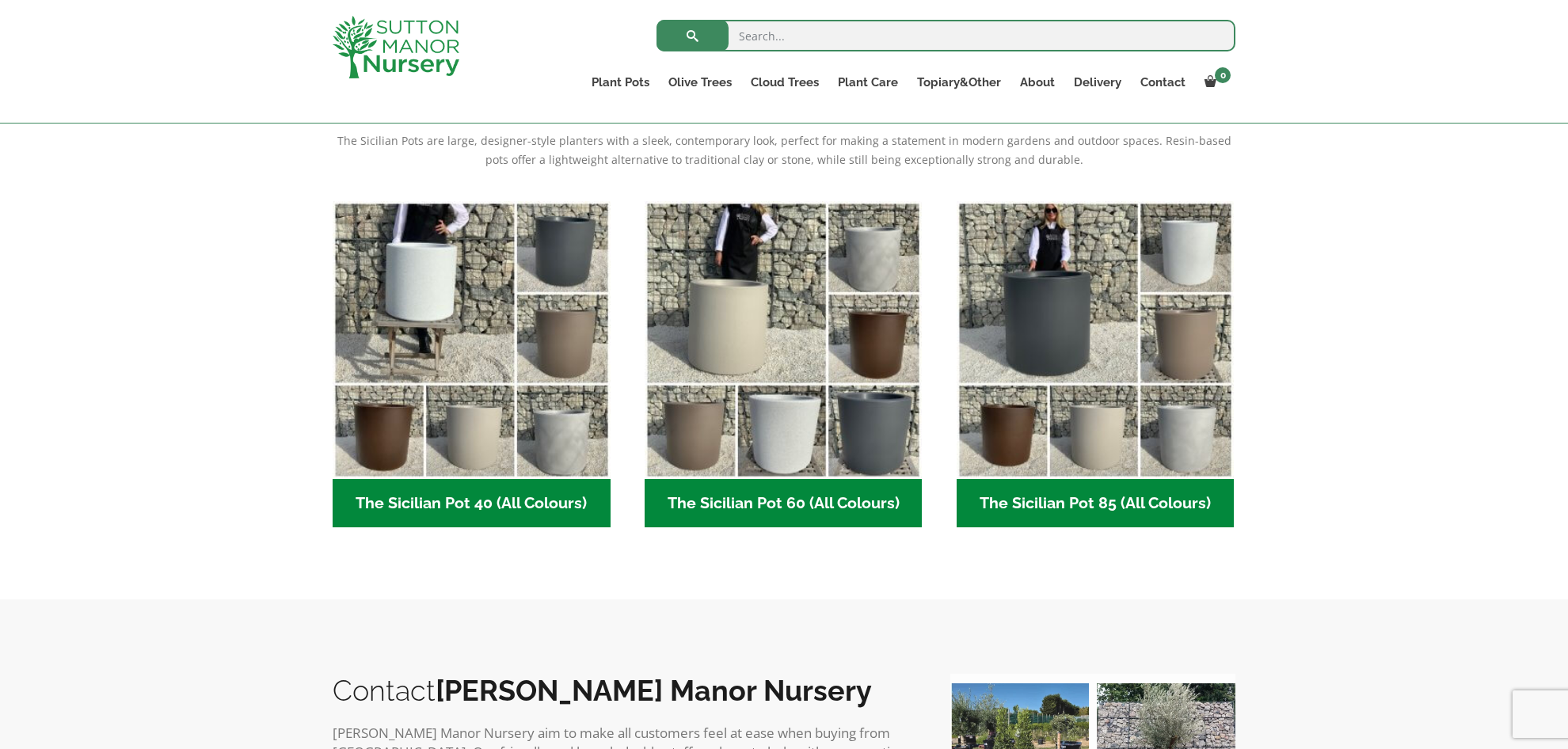
scroll to position [340, 0]
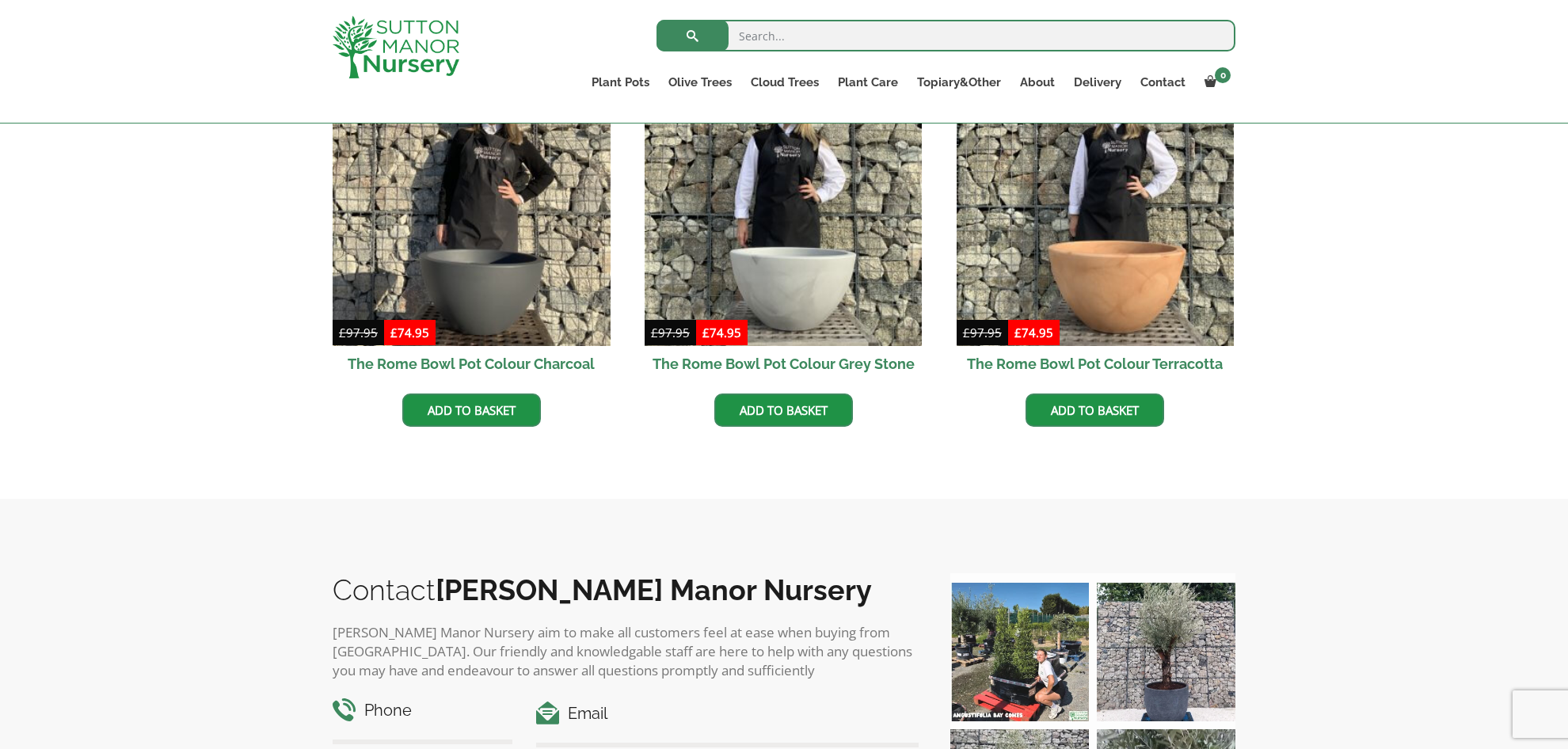
scroll to position [532, 0]
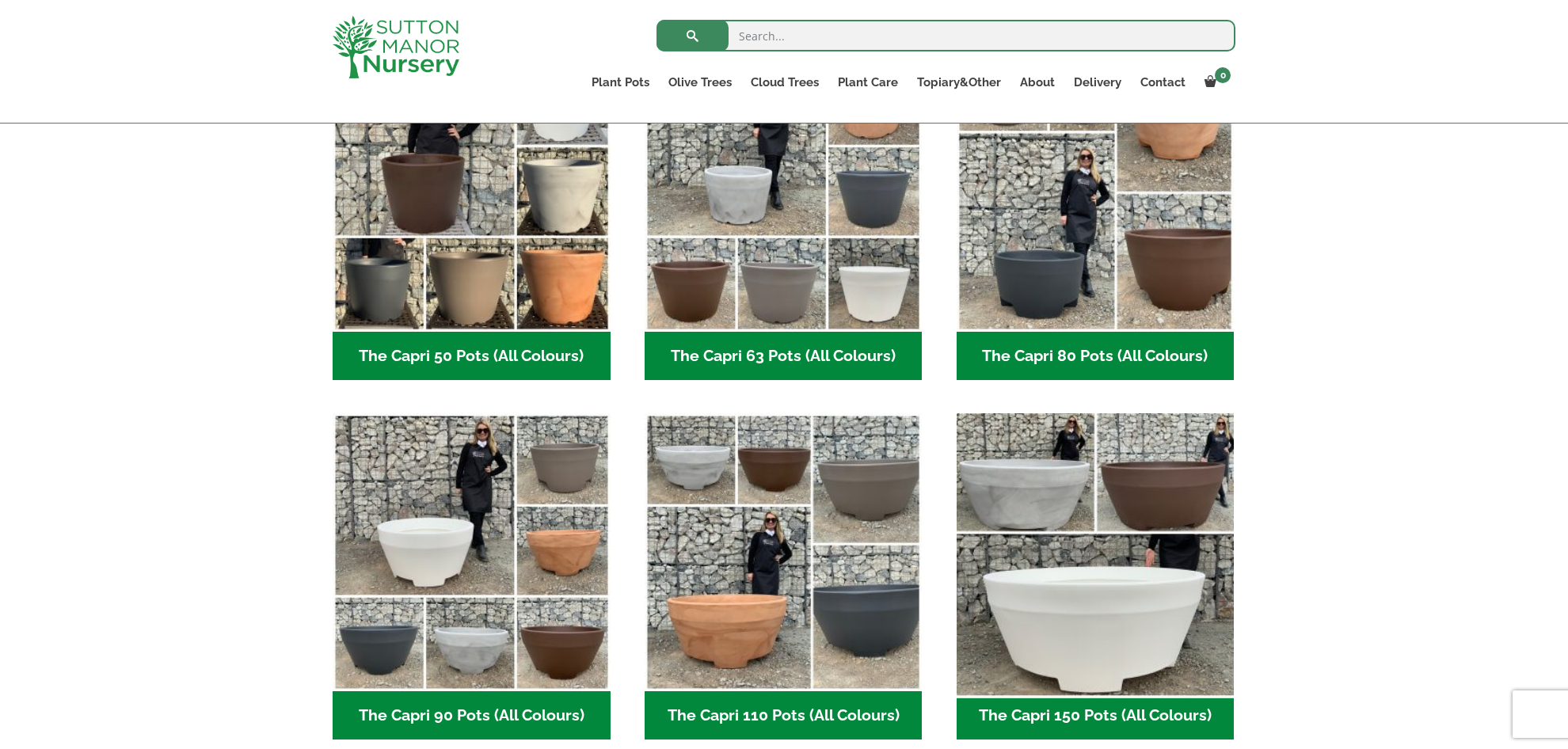
scroll to position [489, 0]
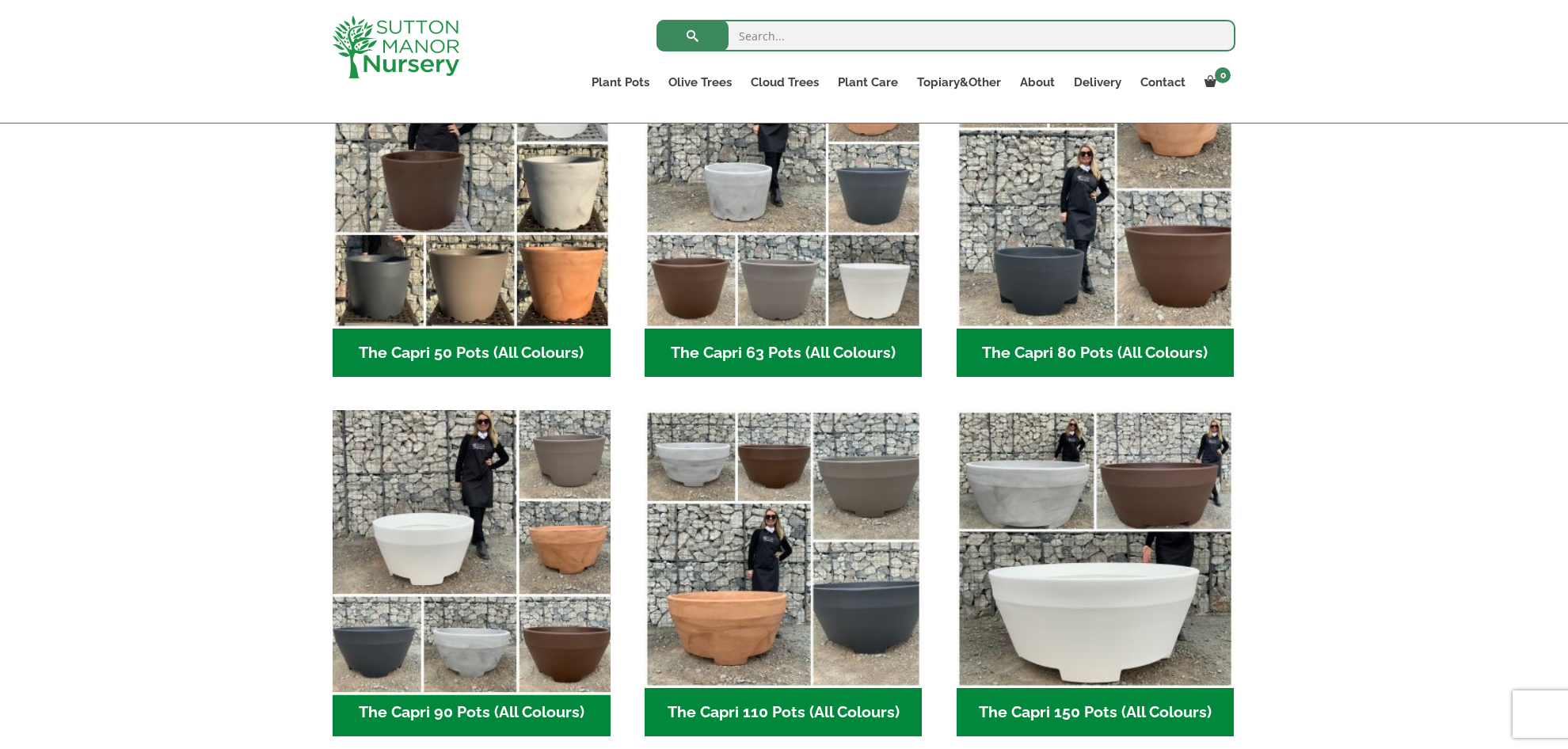
click at [457, 541] on img "Visit product category The Capri 90 Pots (All Colours)" at bounding box center [471, 549] width 291 height 292
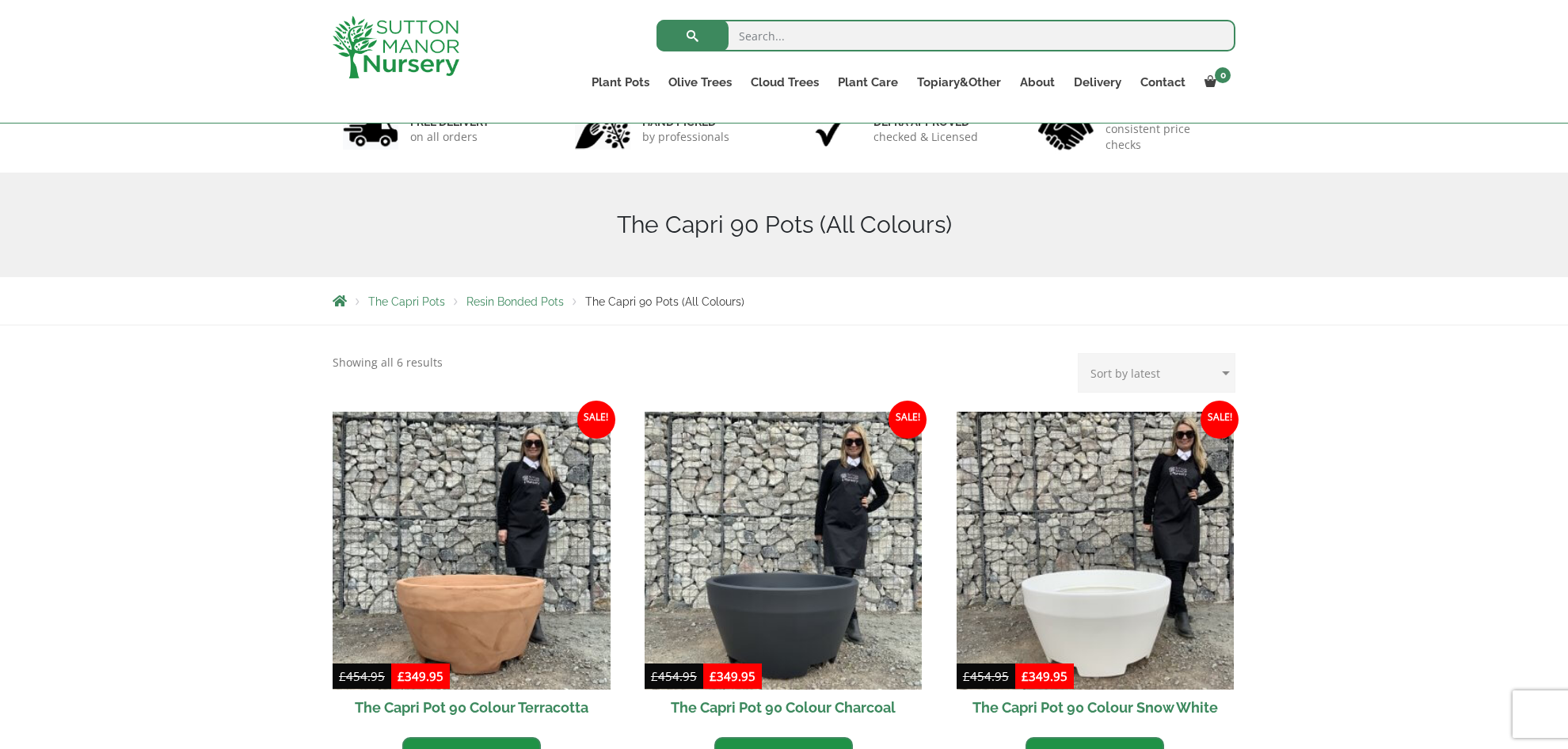
scroll to position [117, 0]
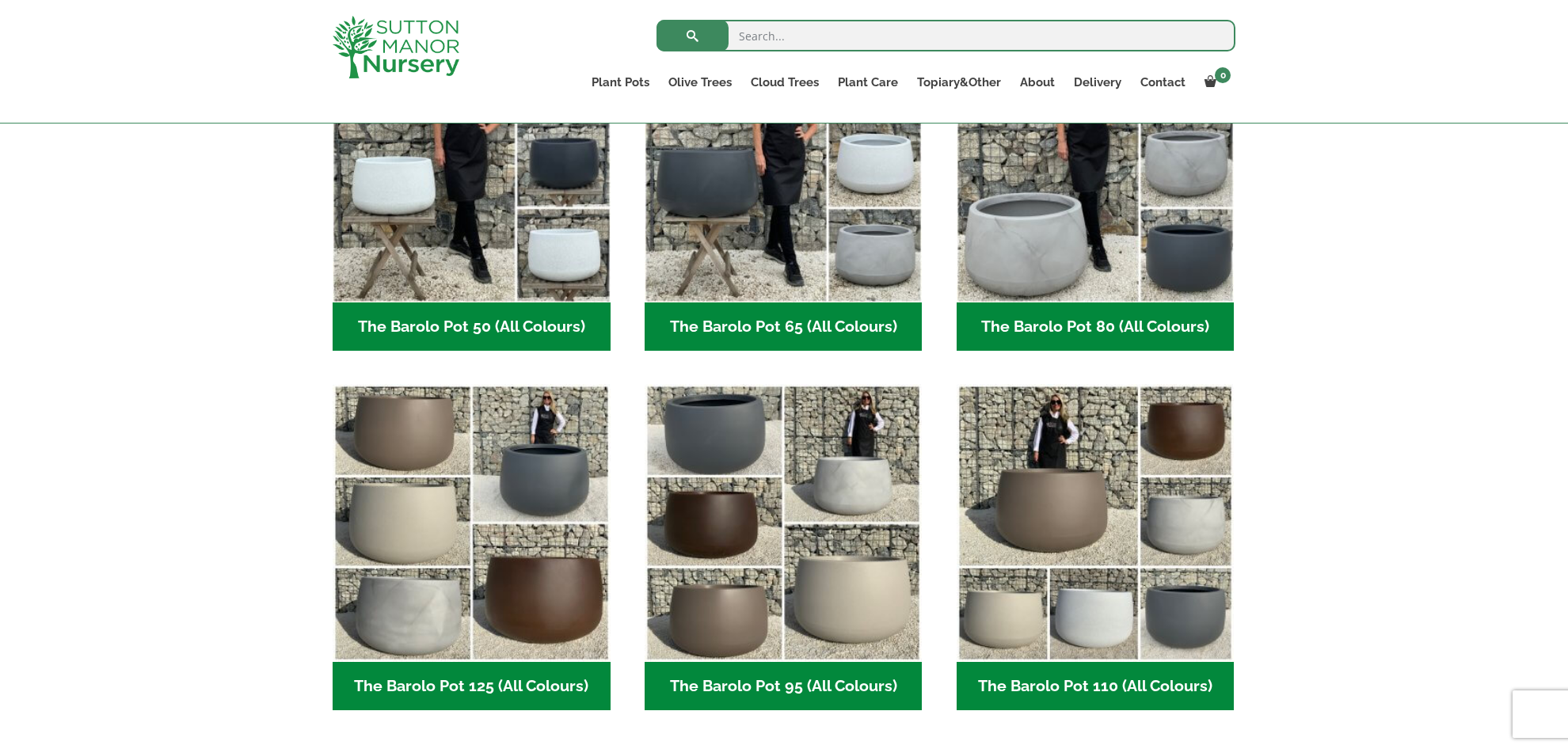
scroll to position [519, 0]
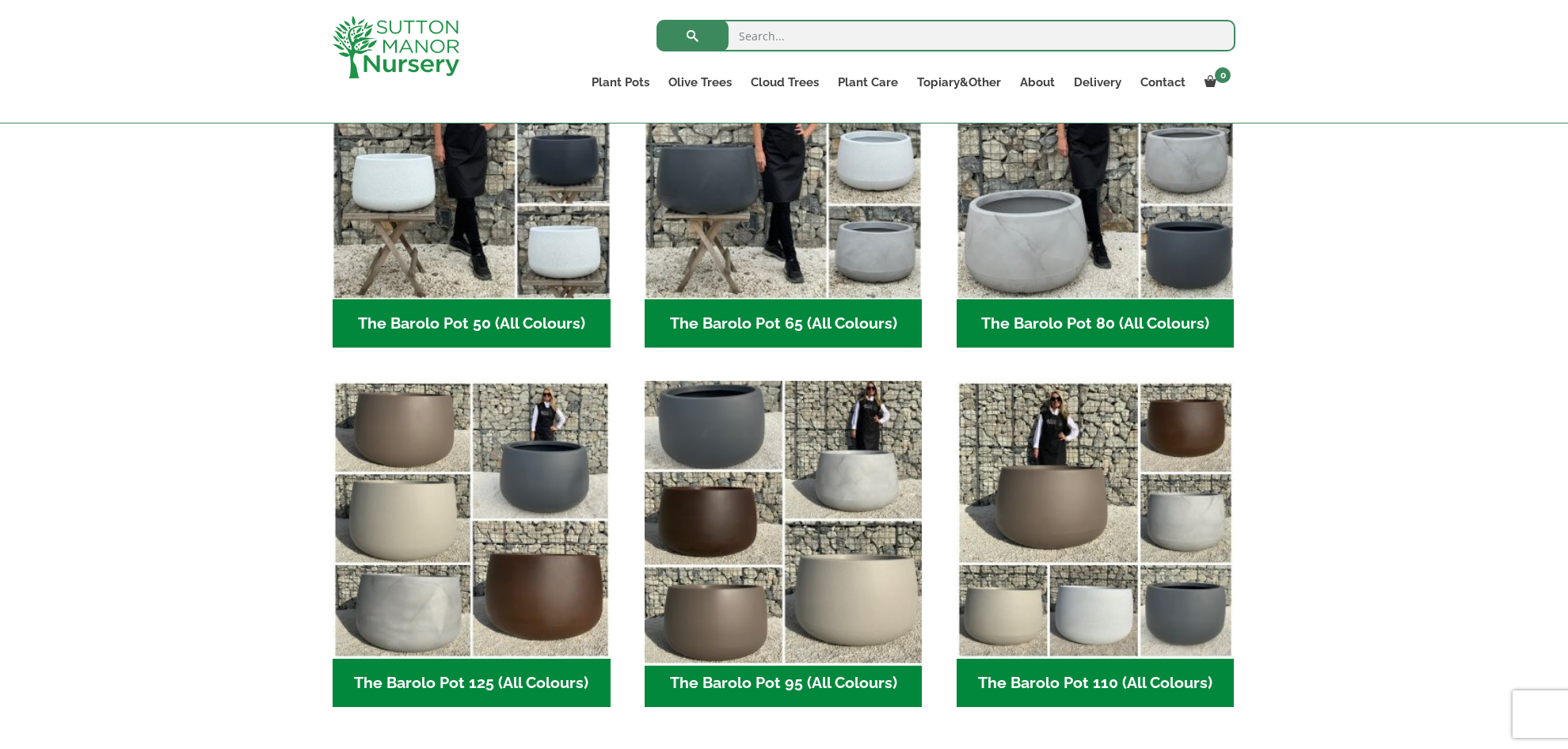
click at [736, 434] on img "Visit product category The Barolo Pot 95 (All Colours)" at bounding box center [783, 520] width 291 height 292
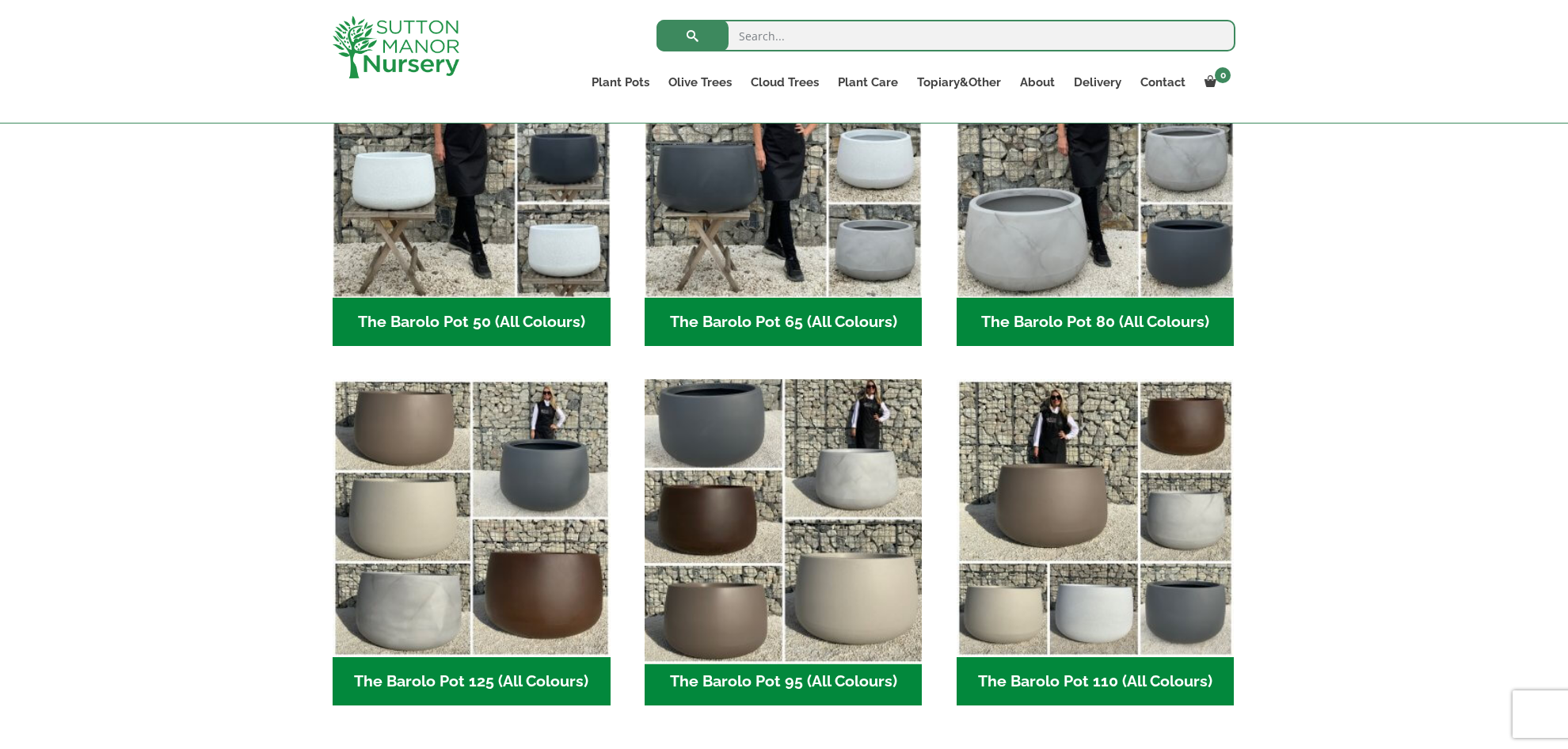
scroll to position [524, 0]
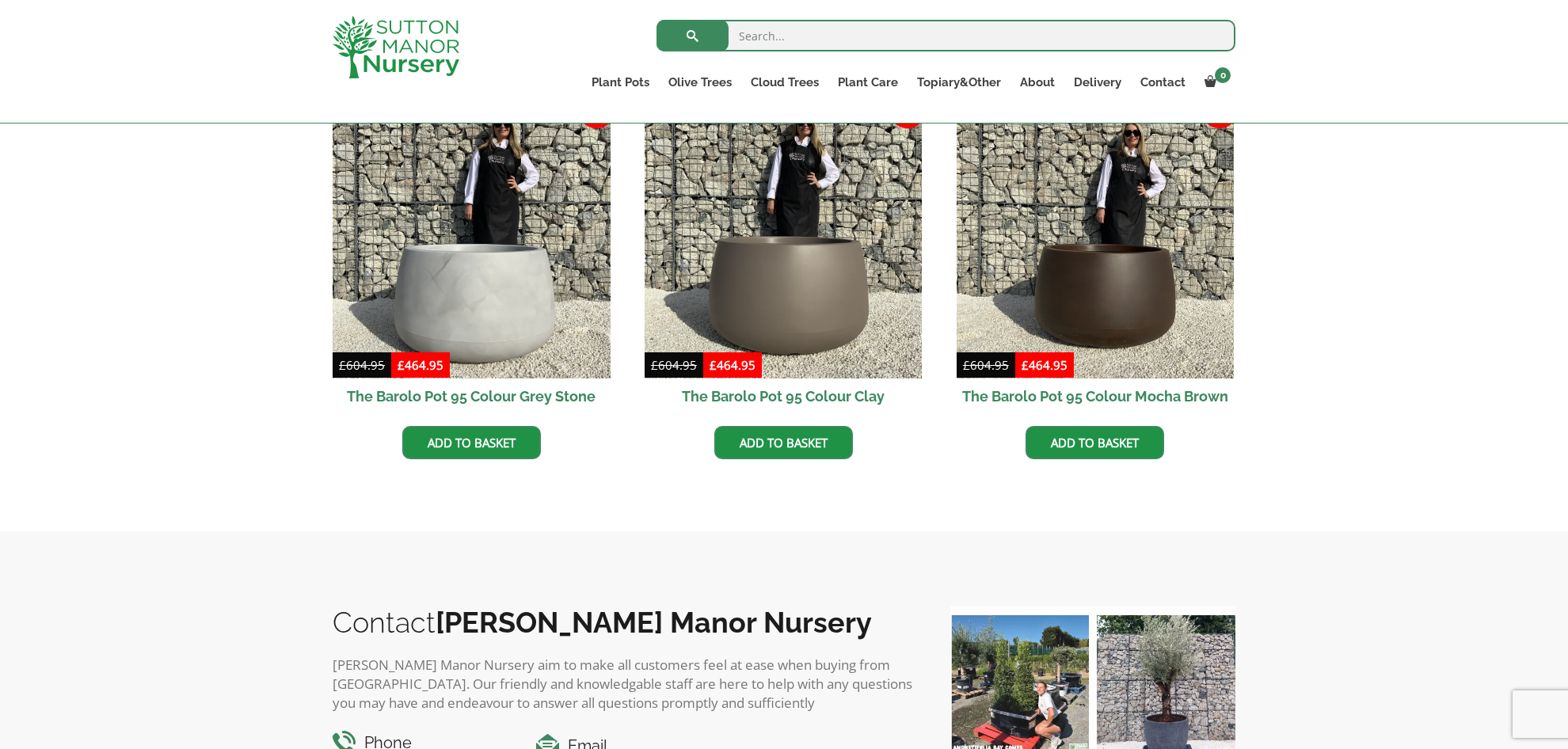
scroll to position [838, 0]
